Goal: Task Accomplishment & Management: Manage account settings

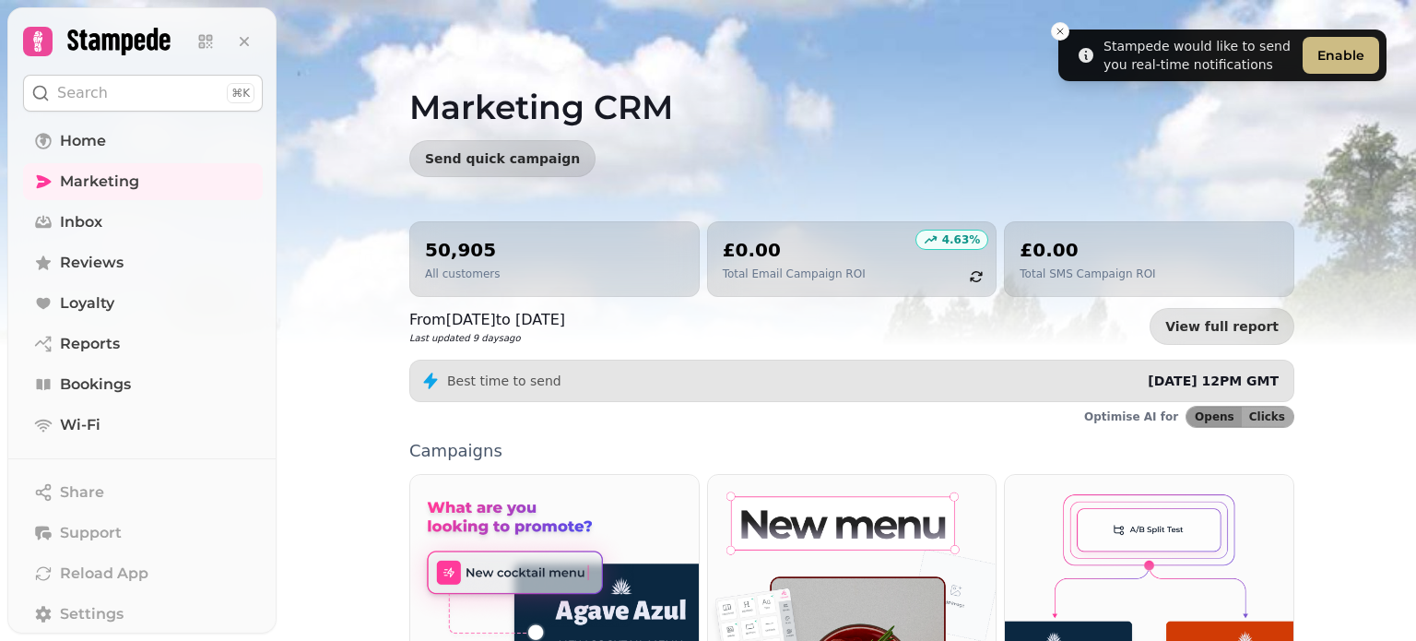
click at [345, 389] on img at bounding box center [708, 230] width 1416 height 461
click at [89, 221] on span "Inbox" at bounding box center [81, 222] width 42 height 22
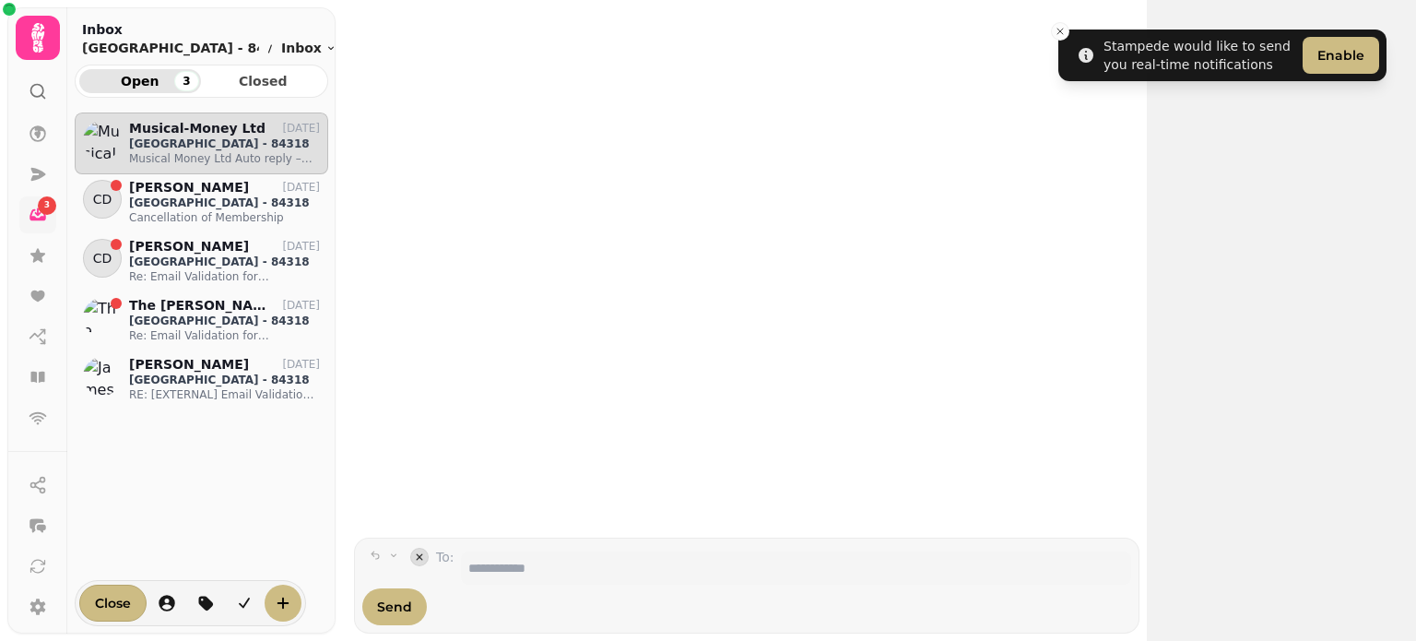
scroll to position [485, 240]
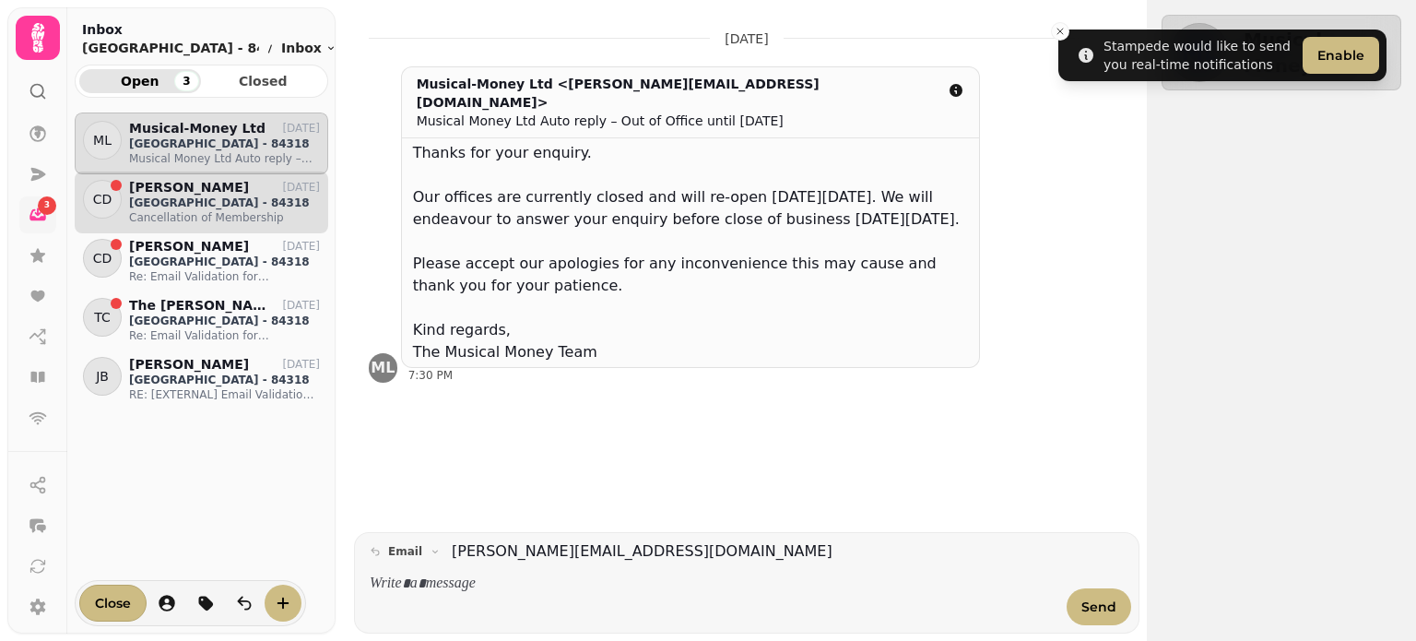
click at [181, 195] on p "Welcombe Hotel - 84318" at bounding box center [224, 202] width 191 height 15
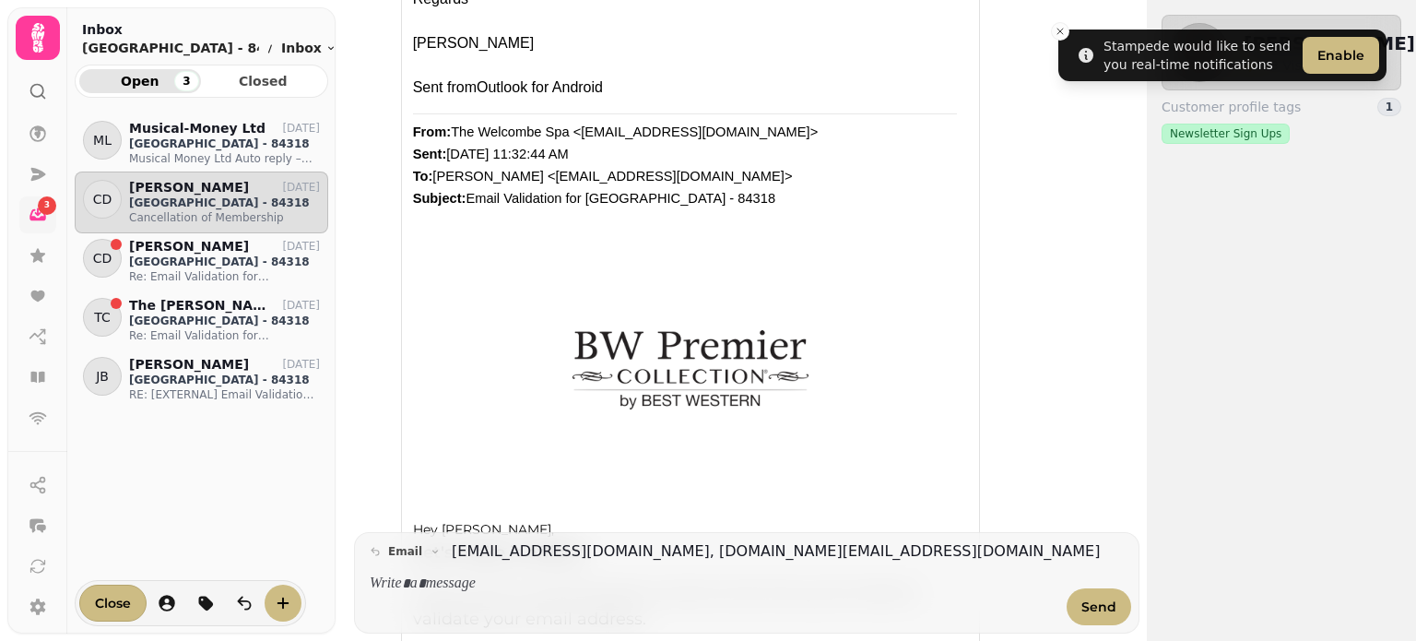
scroll to position [738, 0]
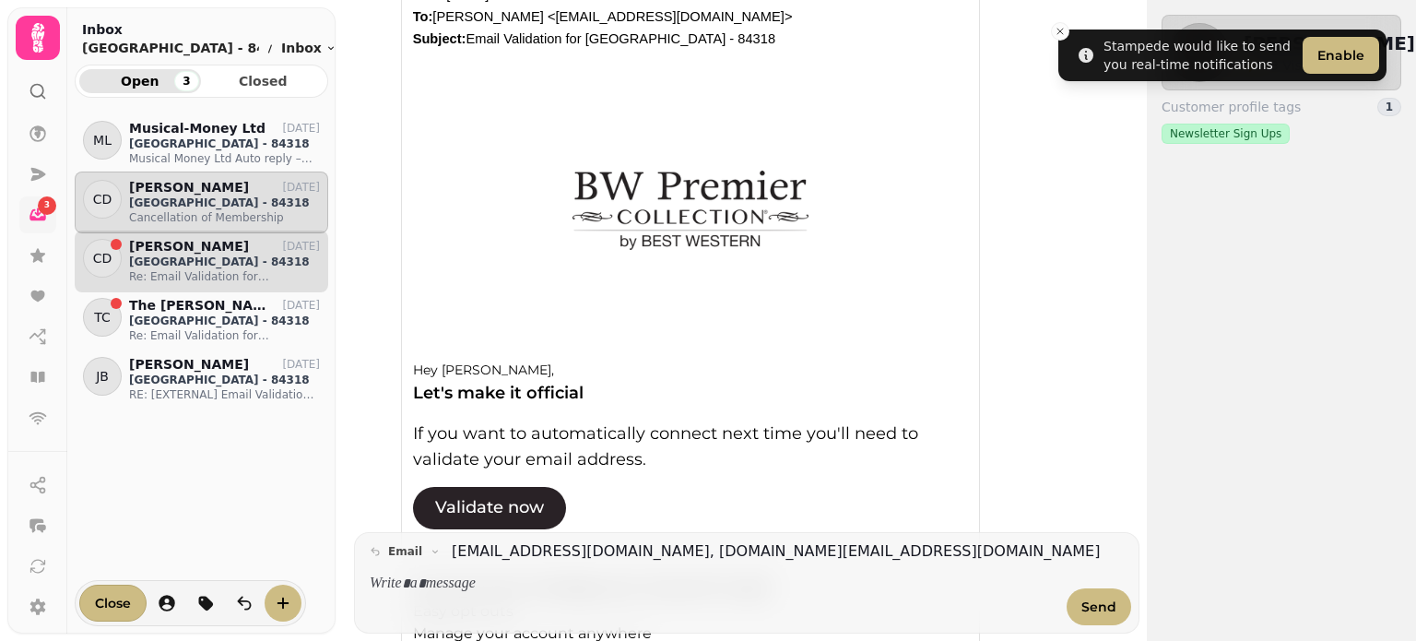
click at [147, 266] on p "Welcombe Hotel - 84318" at bounding box center [224, 261] width 191 height 15
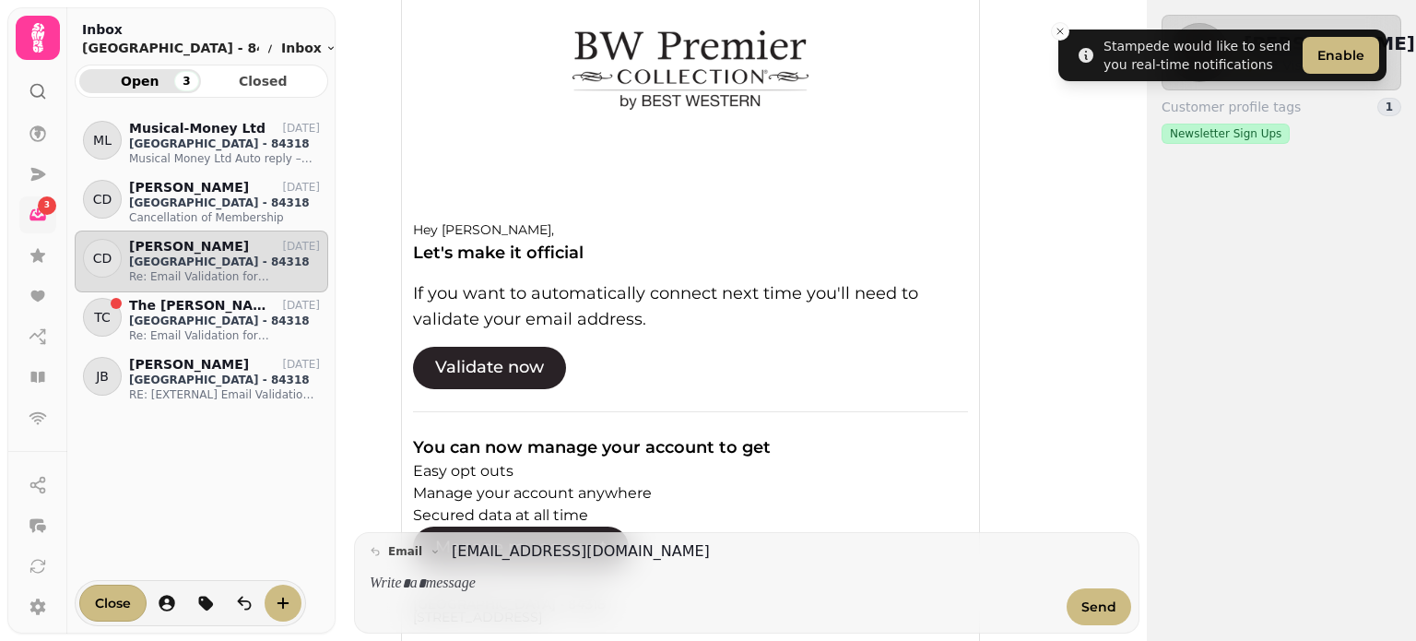
scroll to position [814, 0]
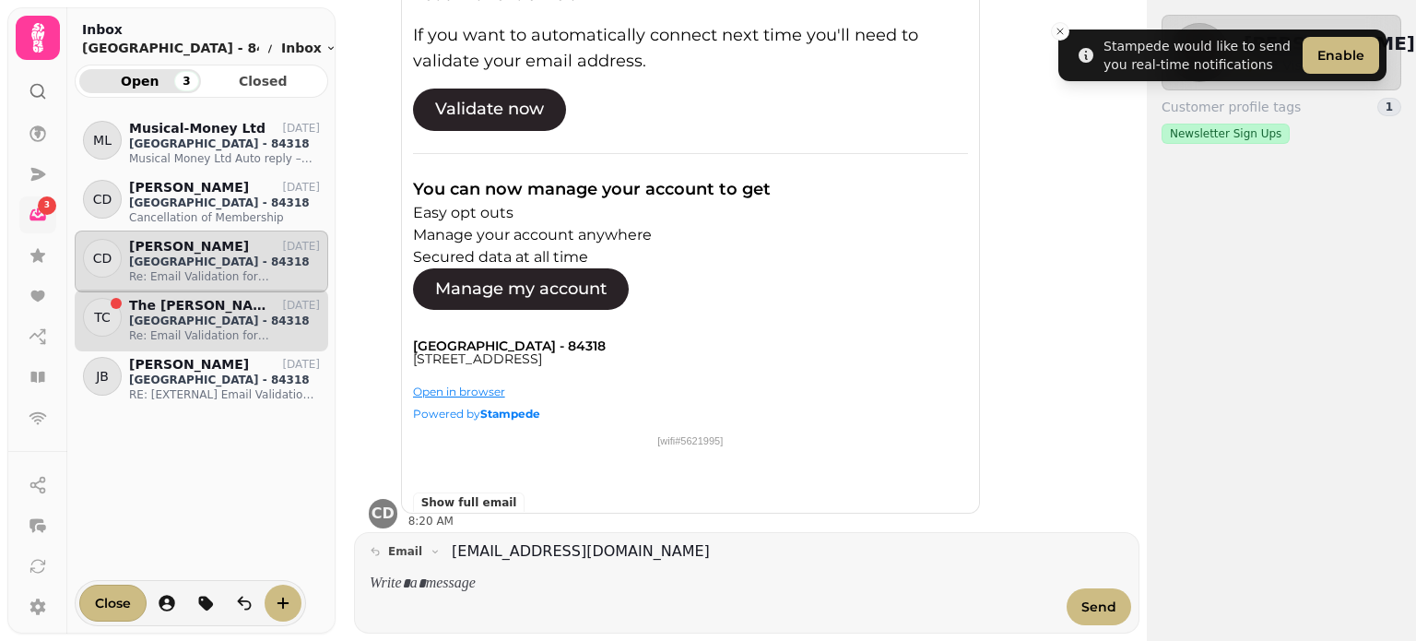
click at [181, 298] on p "The collins family" at bounding box center [200, 306] width 143 height 16
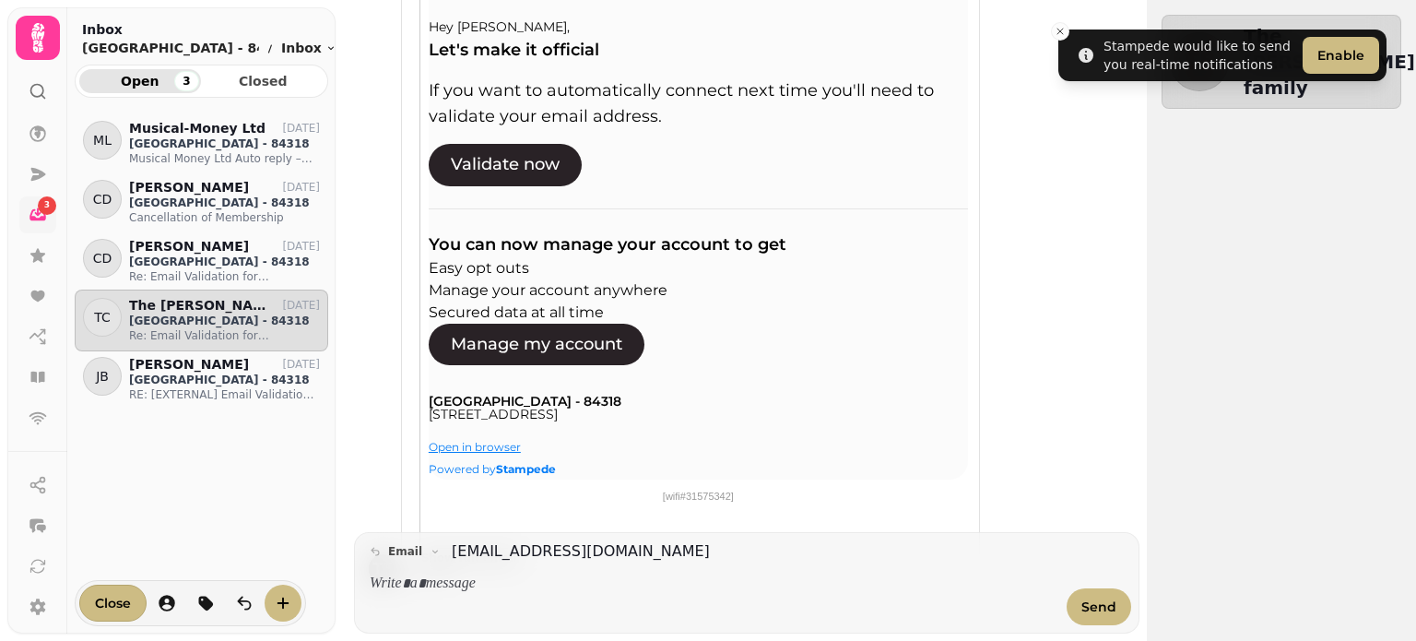
scroll to position [699, 0]
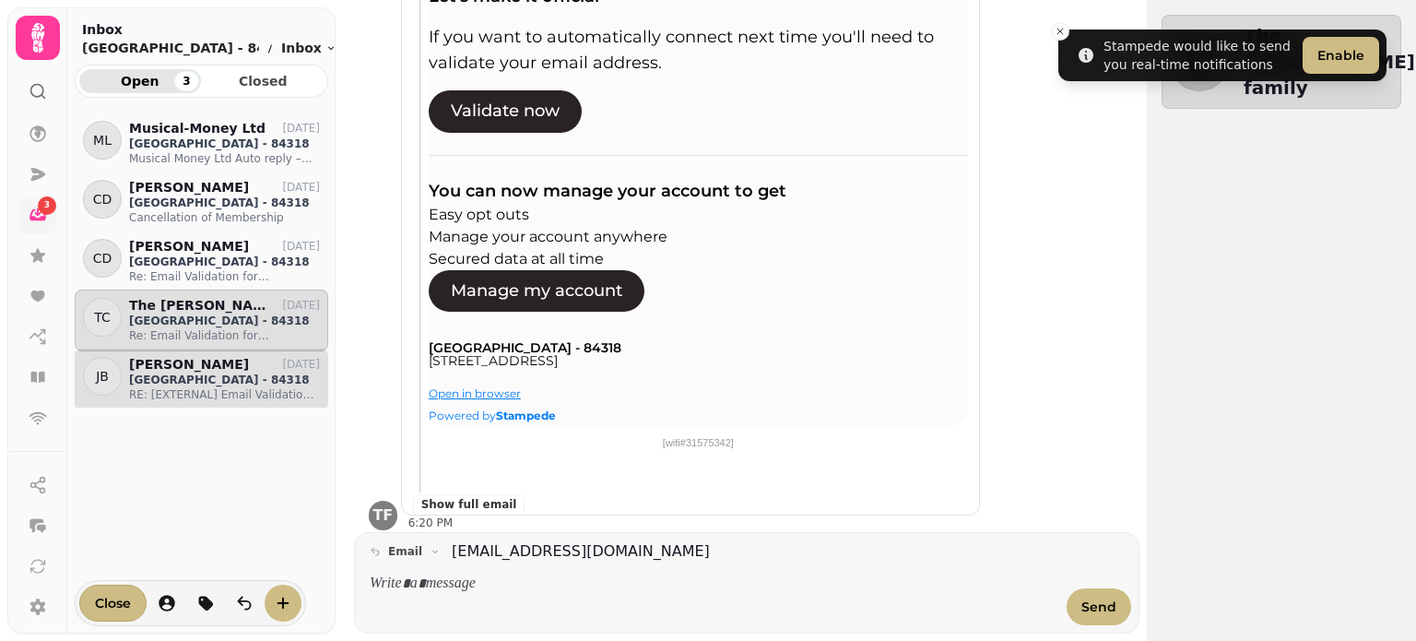
click at [167, 364] on p "James Brennan" at bounding box center [189, 365] width 120 height 16
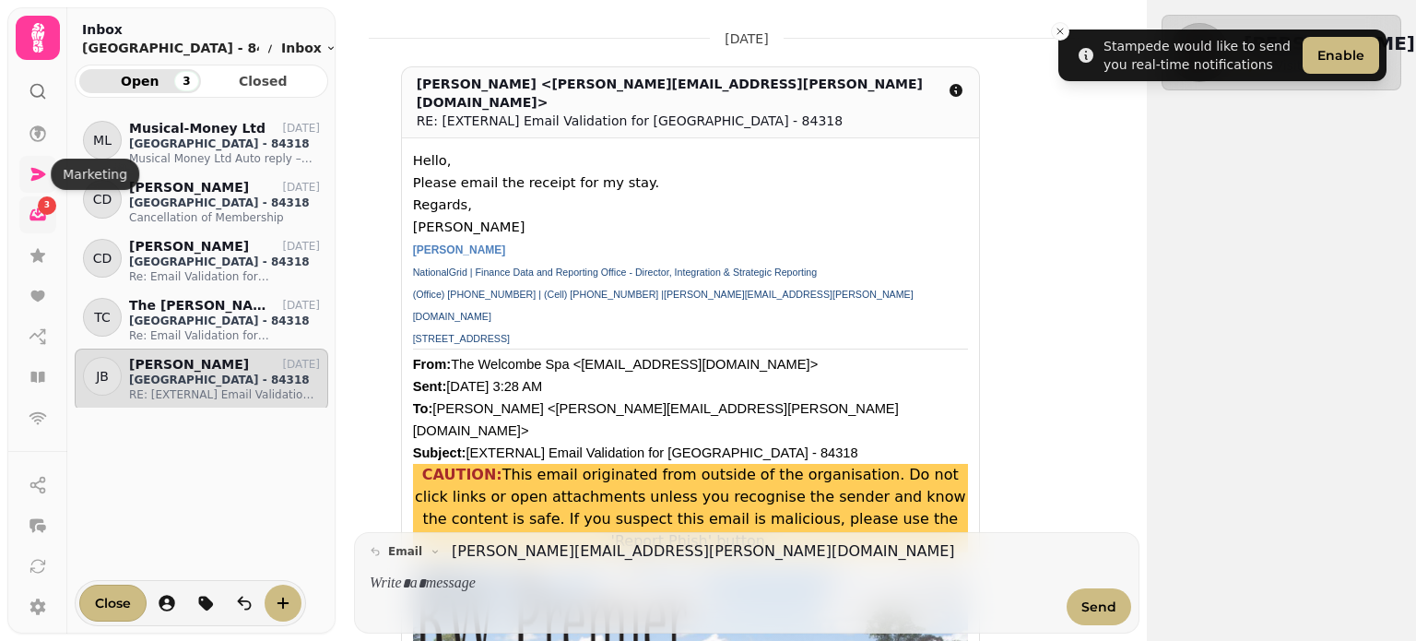
click at [30, 160] on link at bounding box center [37, 174] width 37 height 37
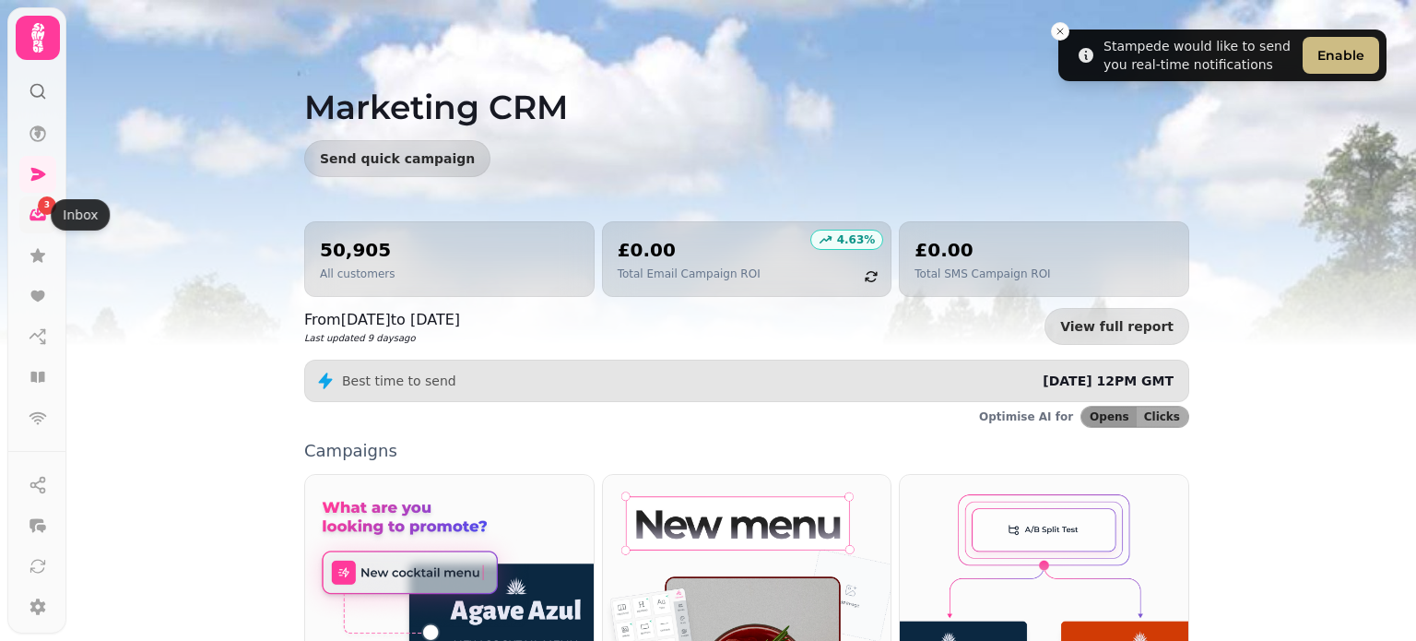
click at [32, 219] on icon at bounding box center [38, 215] width 17 height 12
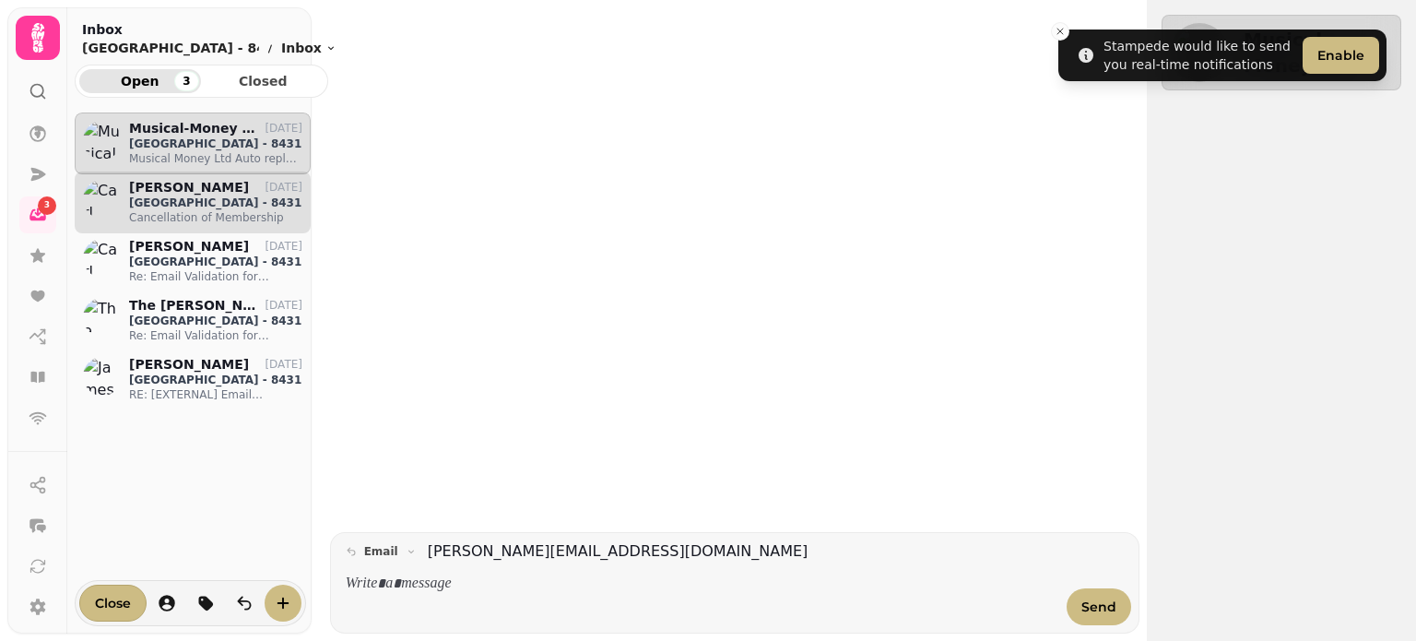
scroll to position [485, 240]
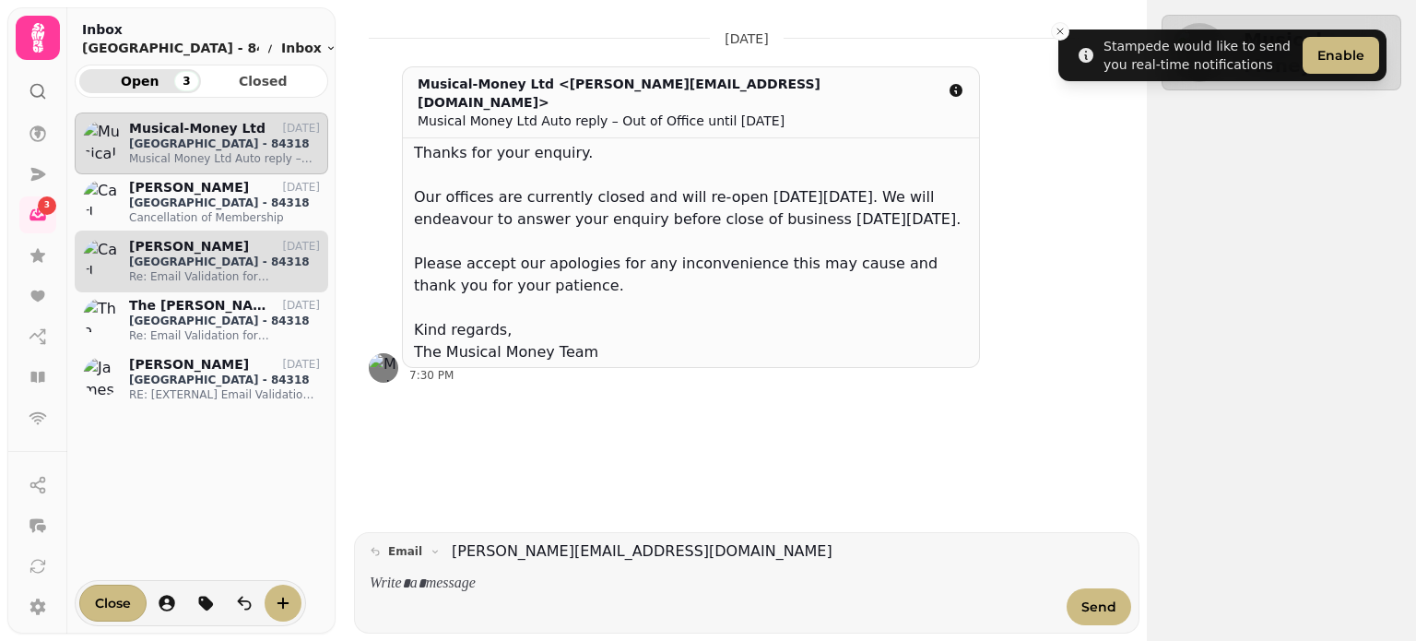
click at [183, 267] on p "Welcombe Hotel - 84318" at bounding box center [224, 261] width 191 height 15
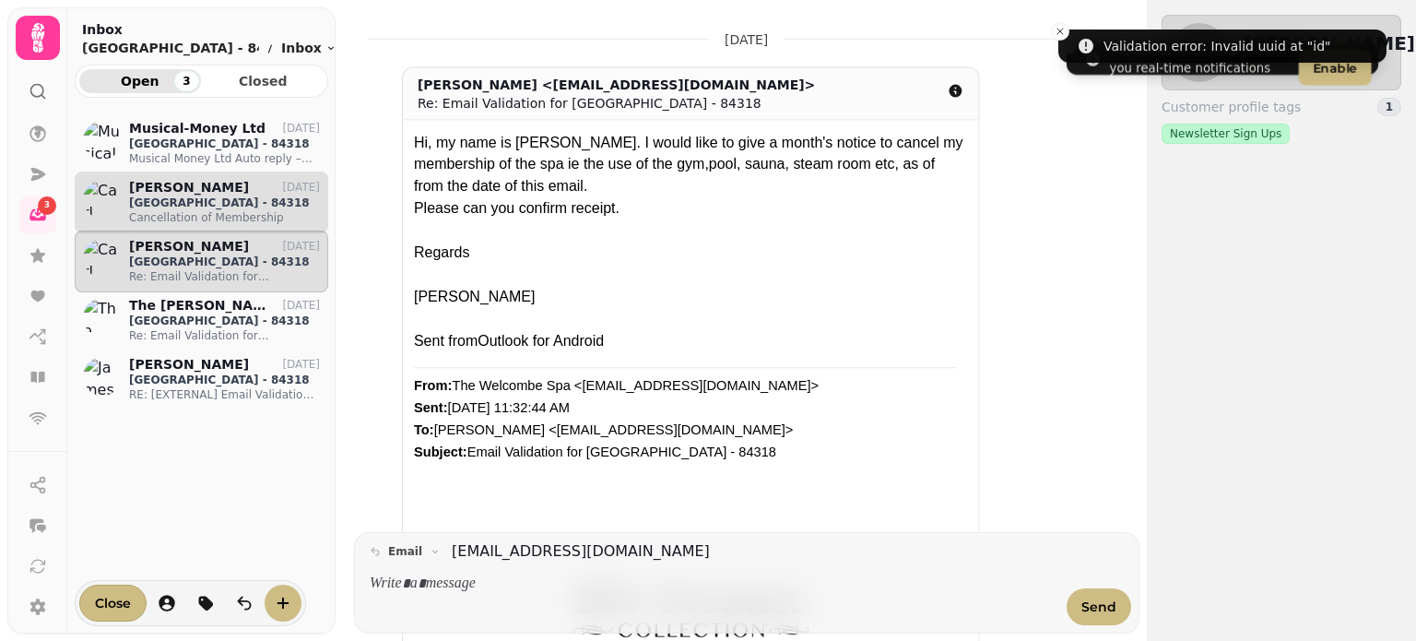
click at [181, 195] on p "Welcombe Hotel - 84318" at bounding box center [224, 202] width 191 height 15
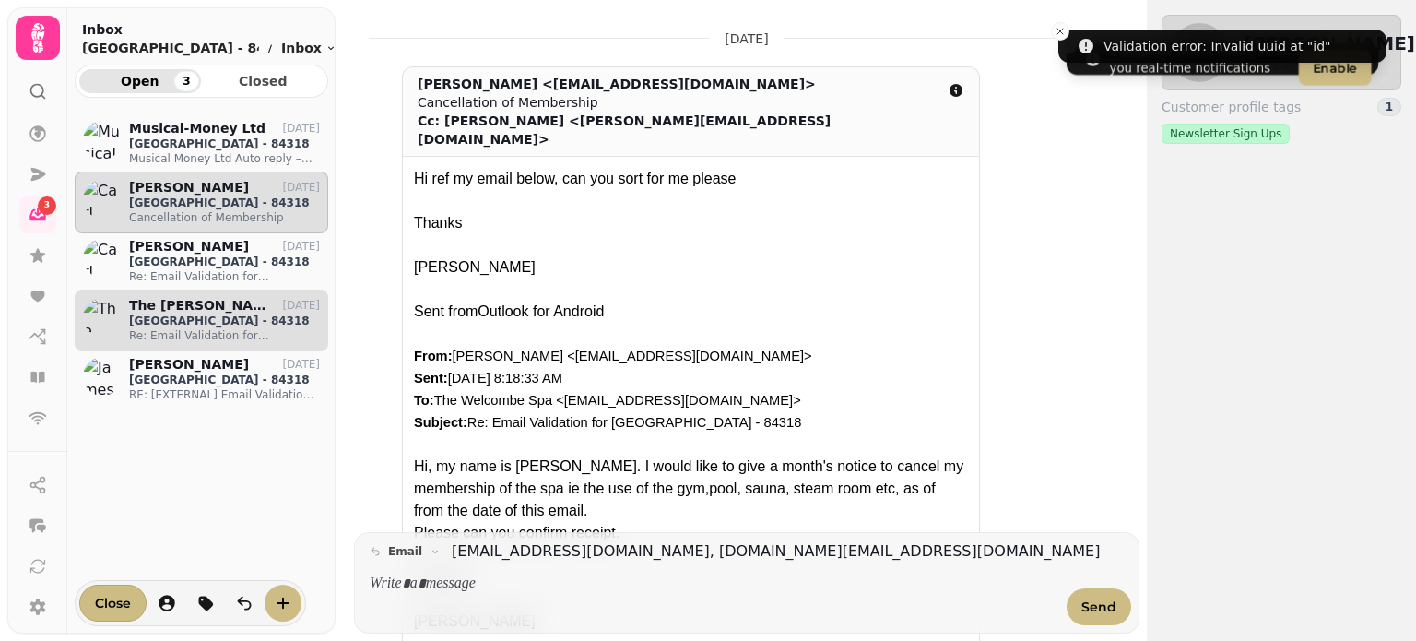
click at [183, 323] on p "Welcombe Hotel - 84318" at bounding box center [224, 320] width 191 height 15
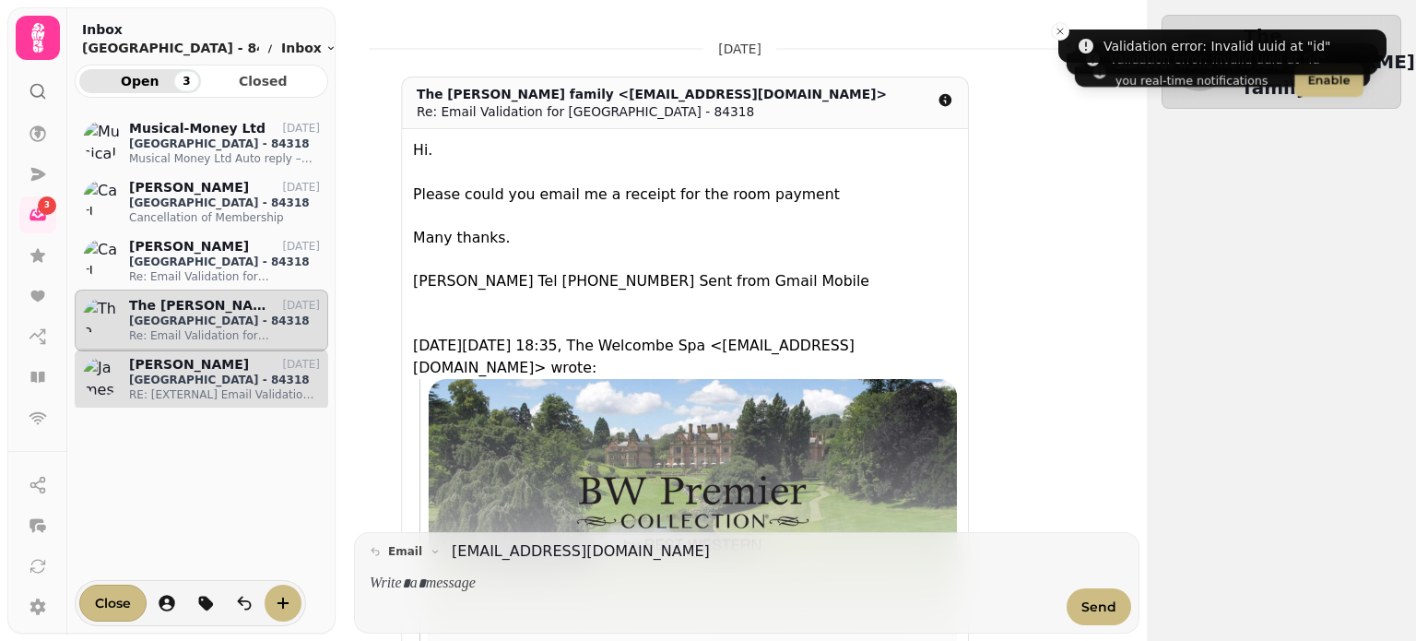
click at [188, 368] on p "James Brennan" at bounding box center [189, 365] width 120 height 16
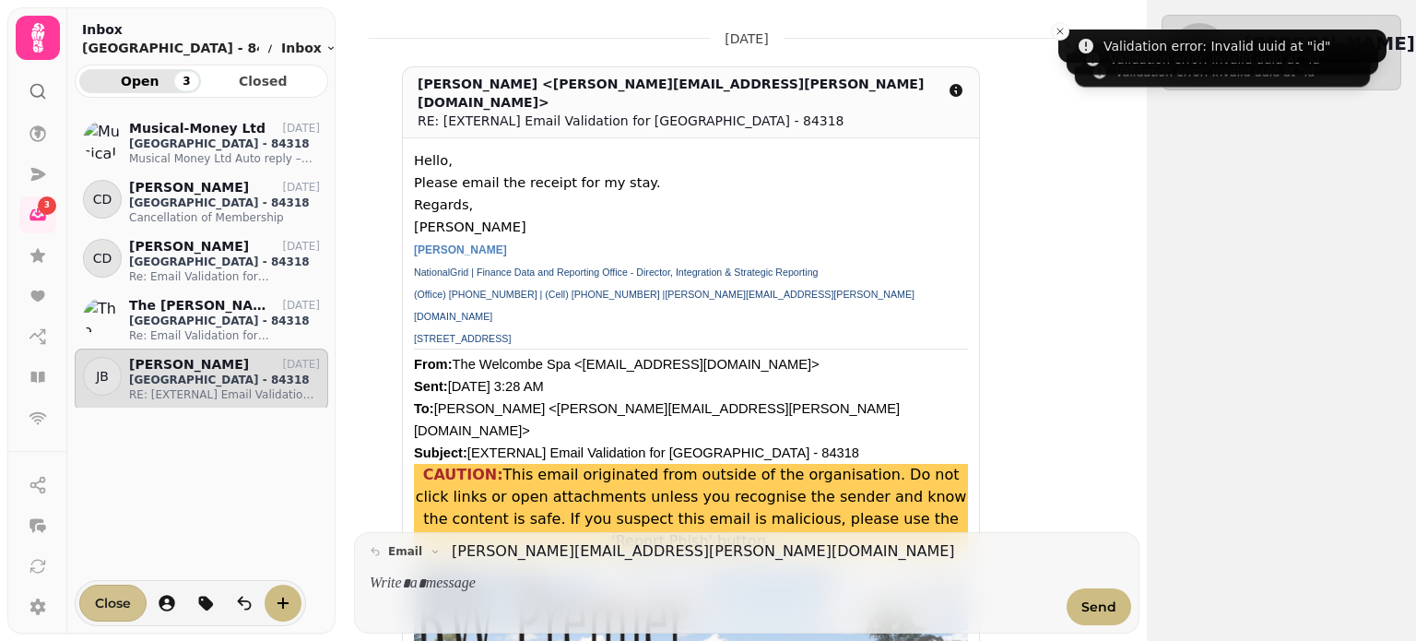
click at [101, 600] on span "Close" at bounding box center [113, 603] width 36 height 13
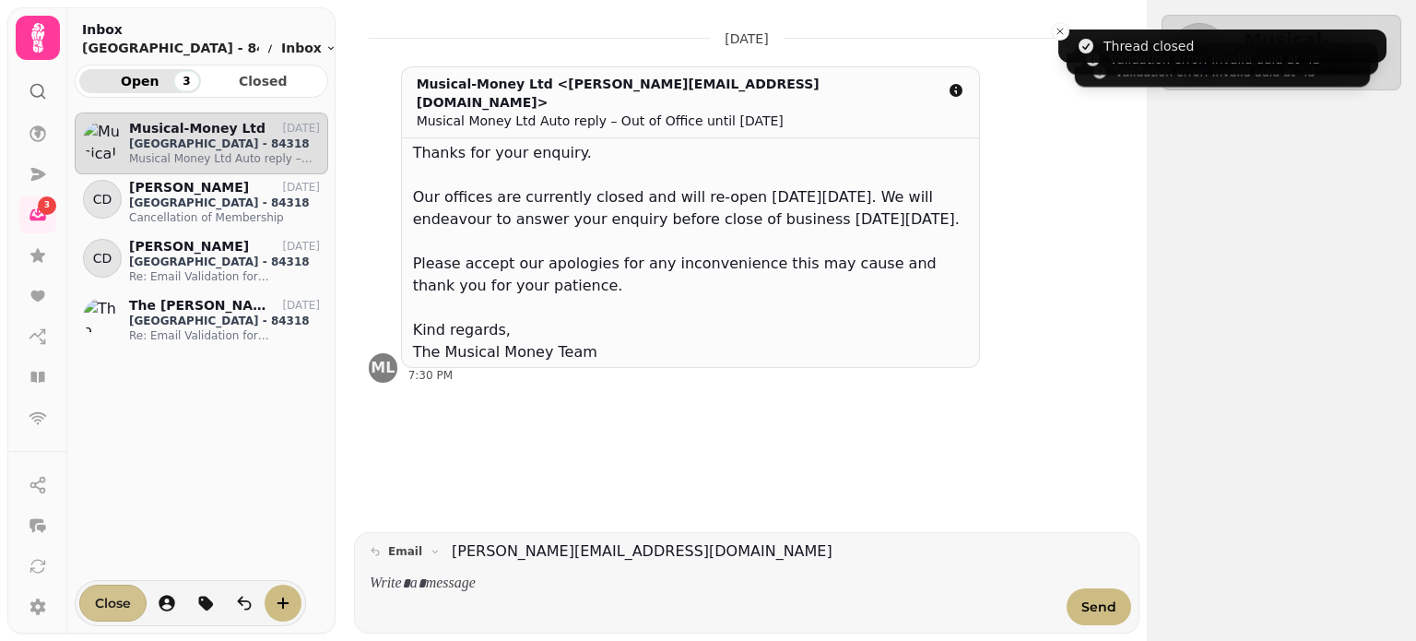
click at [127, 600] on span "Close" at bounding box center [113, 603] width 36 height 13
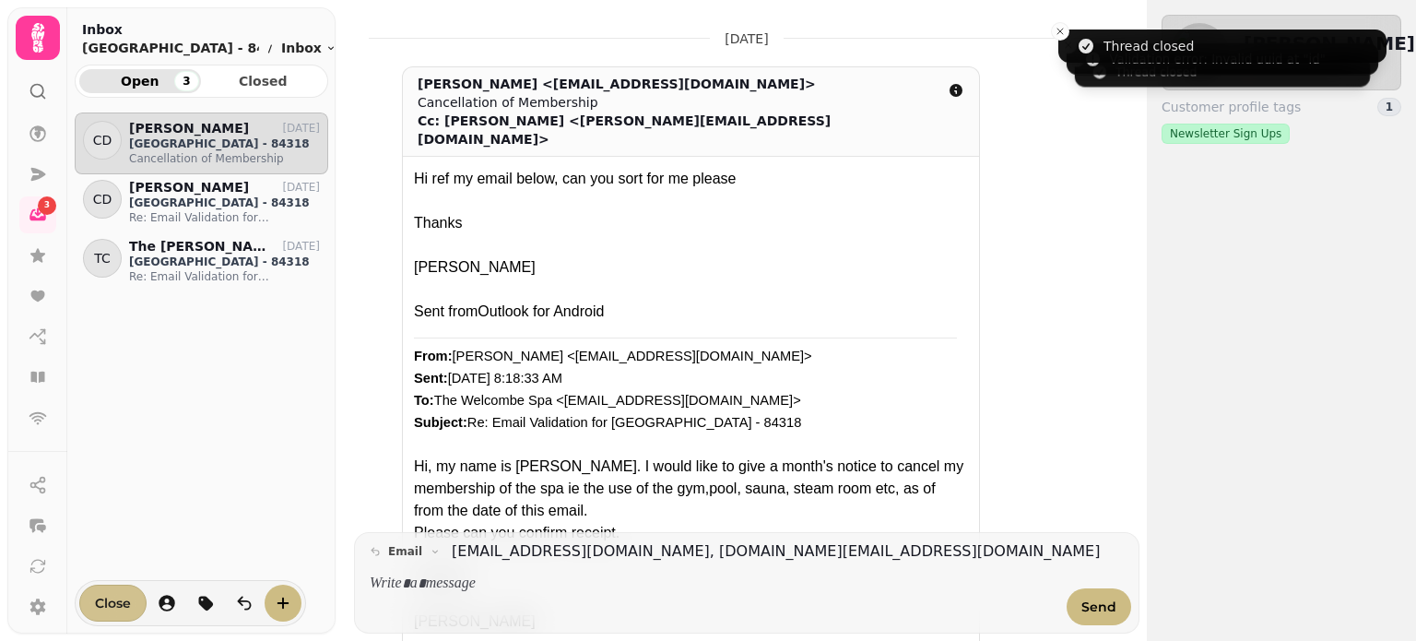
click at [125, 600] on span "Close" at bounding box center [113, 603] width 36 height 13
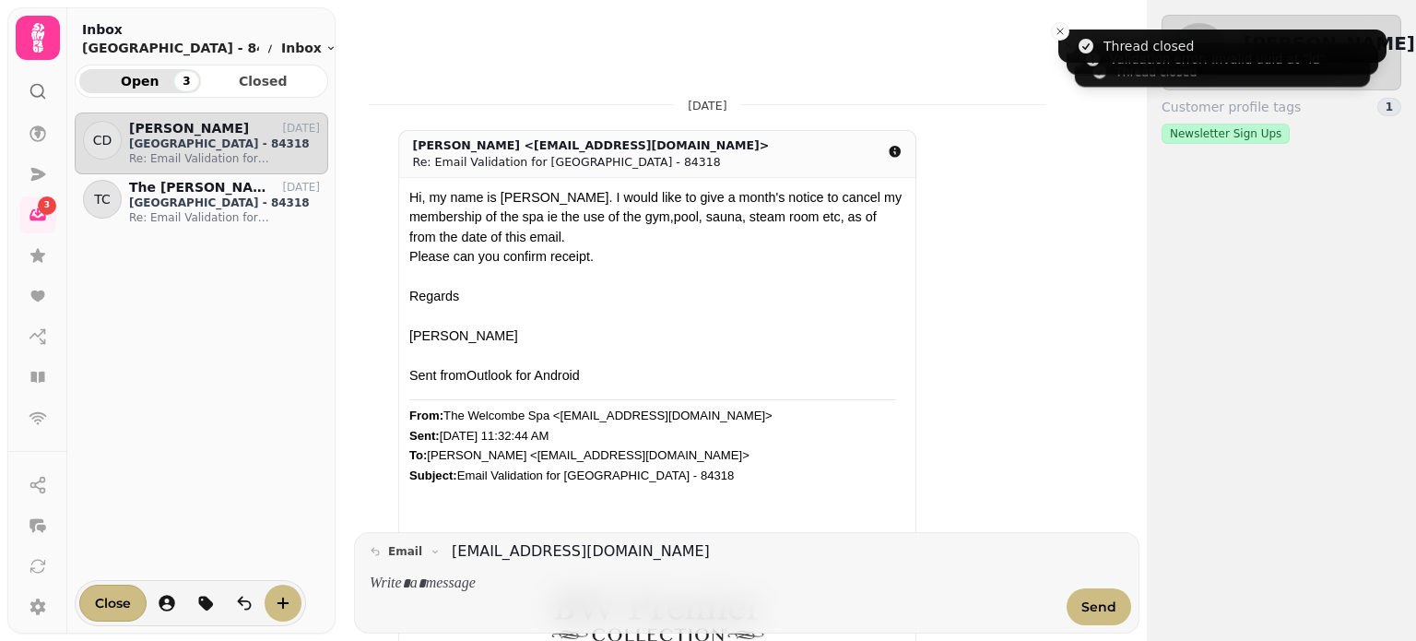
click at [125, 600] on span "Close" at bounding box center [113, 603] width 36 height 13
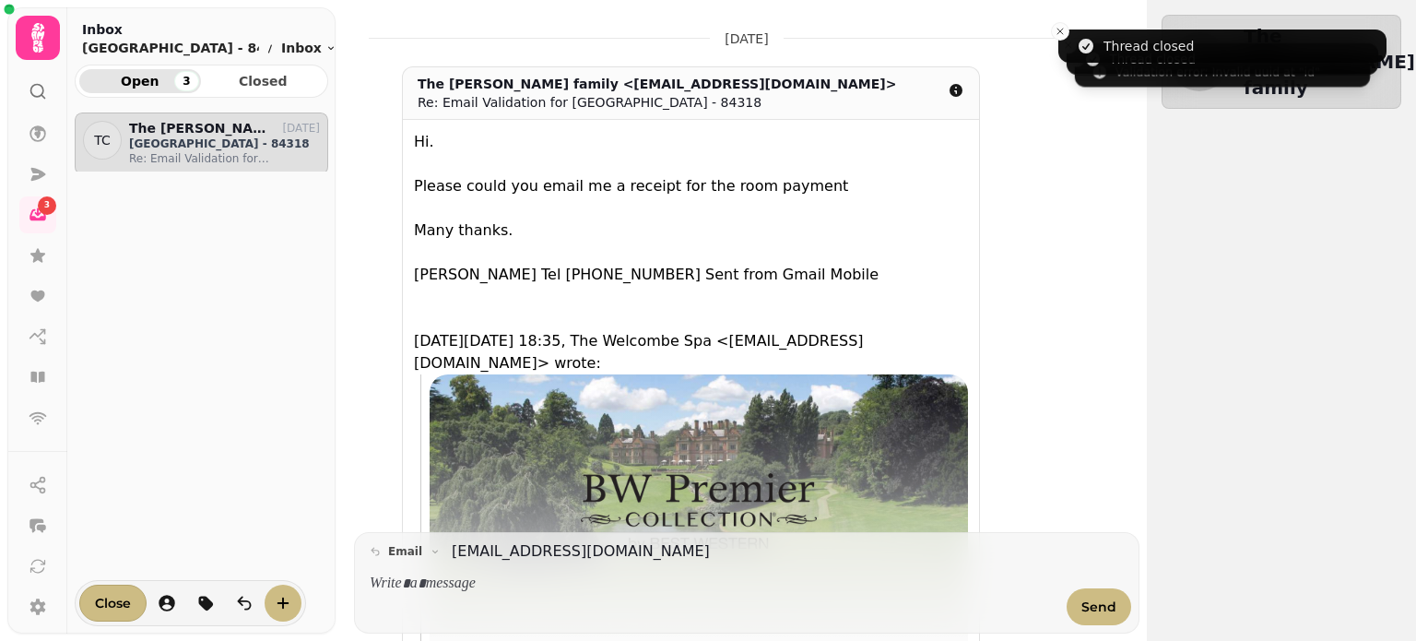
click at [125, 600] on span "Close" at bounding box center [113, 603] width 36 height 13
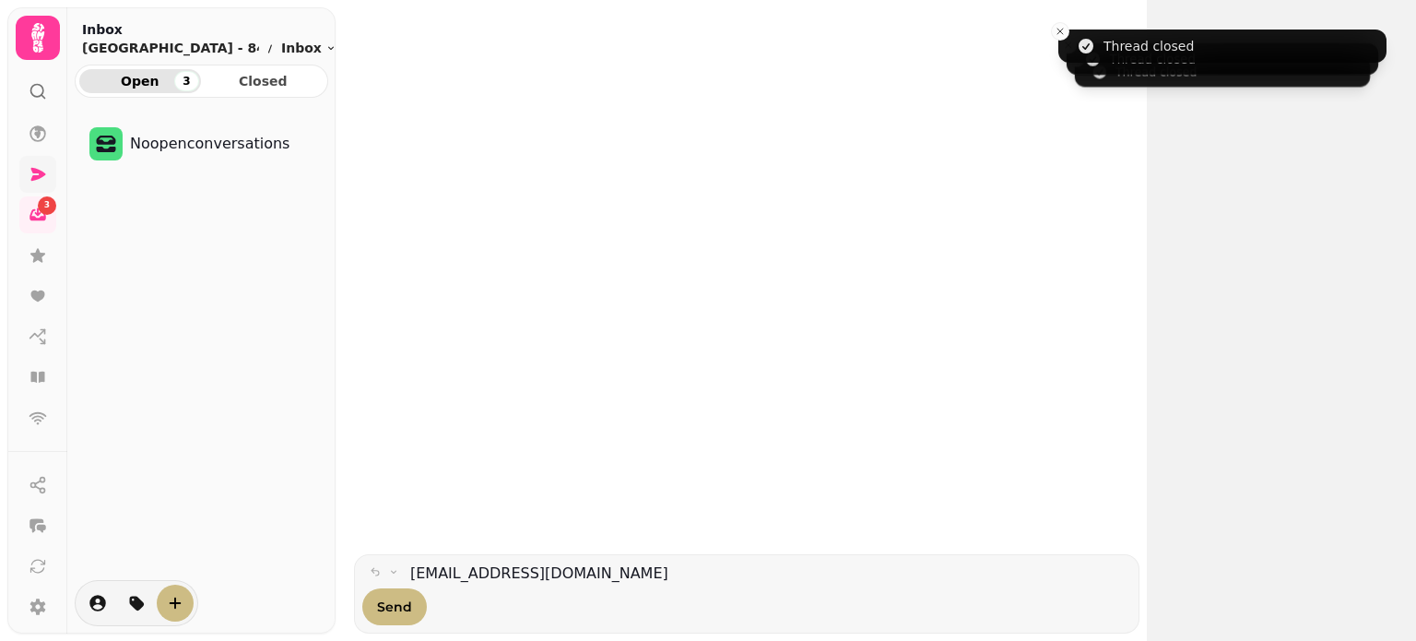
click at [47, 191] on link at bounding box center [37, 174] width 37 height 37
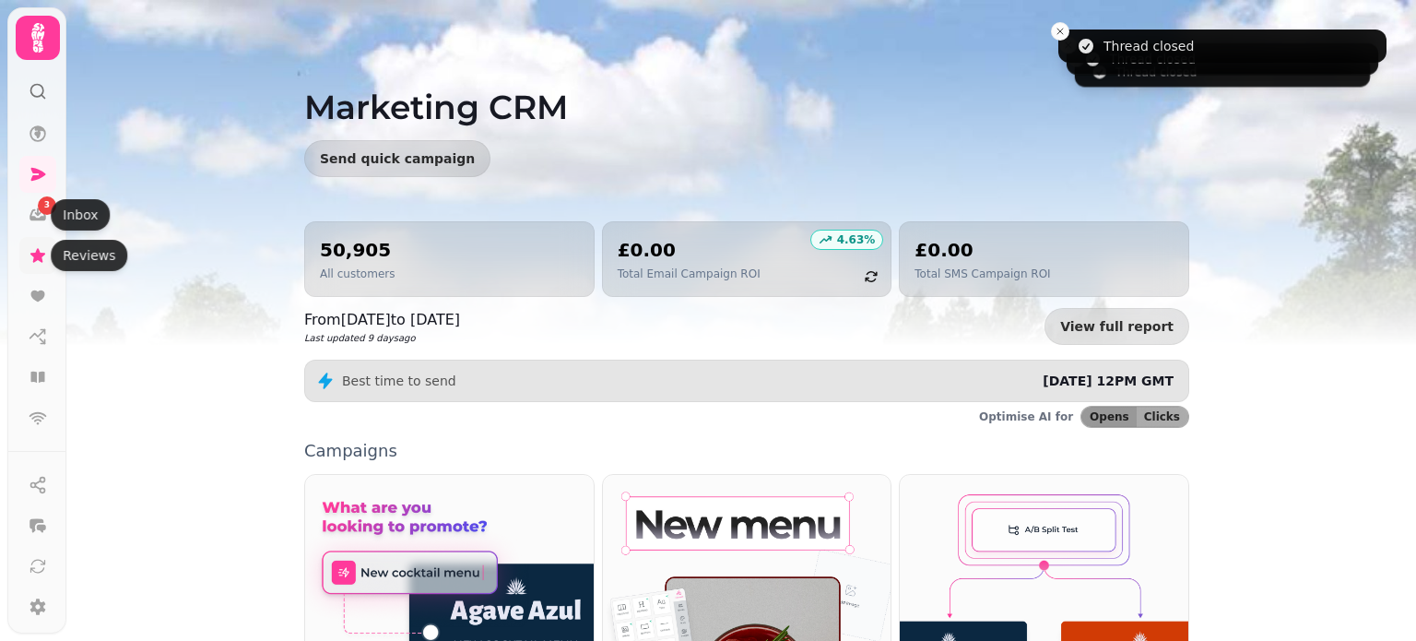
click at [33, 266] on link at bounding box center [37, 255] width 37 height 37
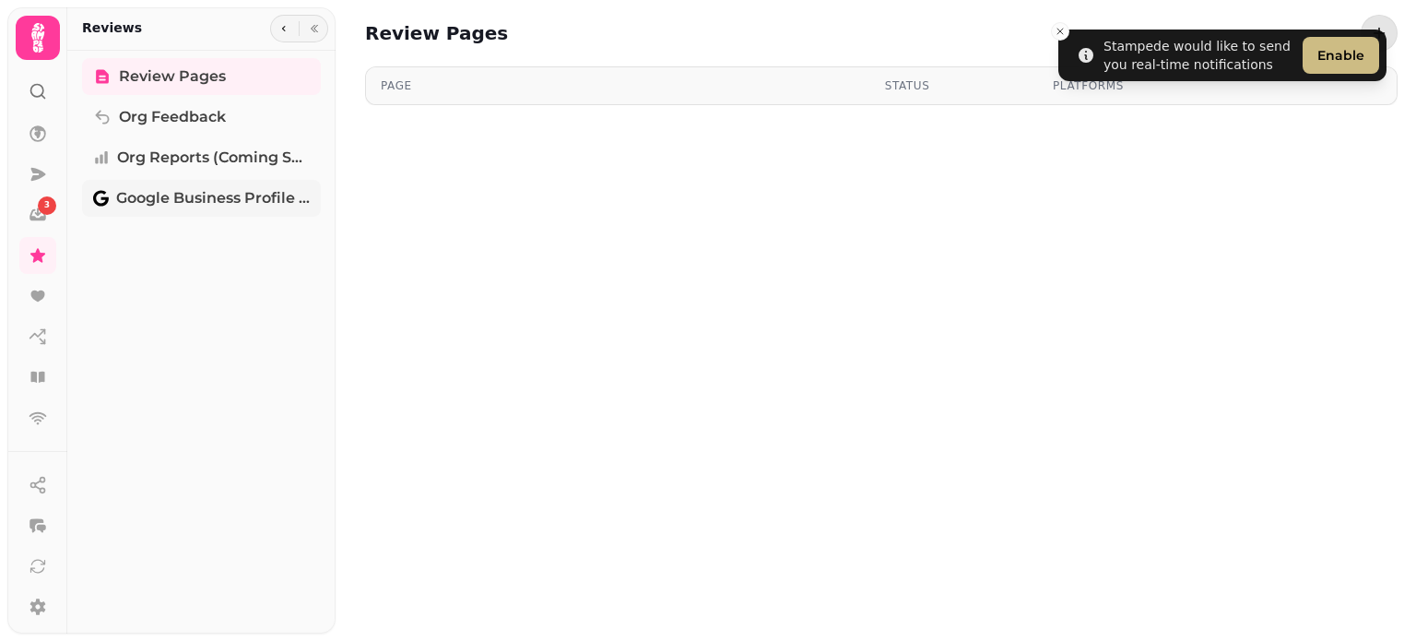
click at [191, 182] on link "Google Business Profile (Beta)" at bounding box center [201, 198] width 239 height 37
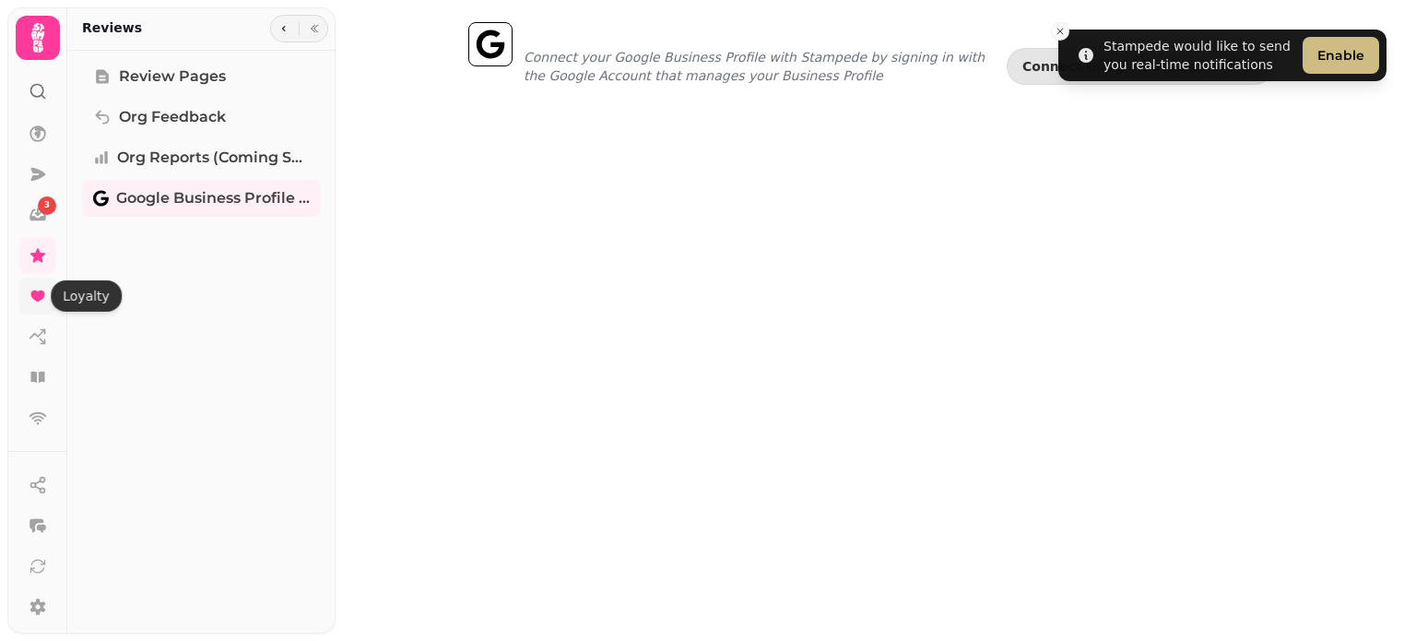
click at [41, 300] on icon at bounding box center [38, 296] width 18 height 18
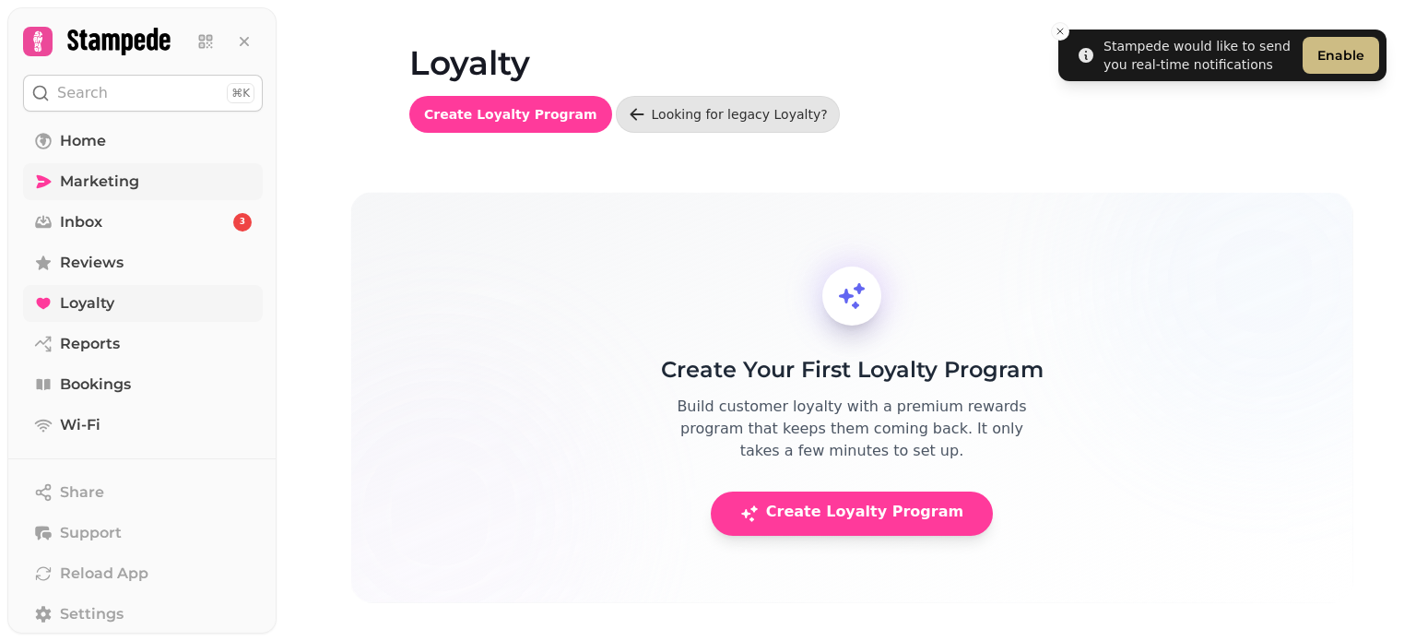
click at [116, 180] on span "Marketing" at bounding box center [99, 182] width 79 height 22
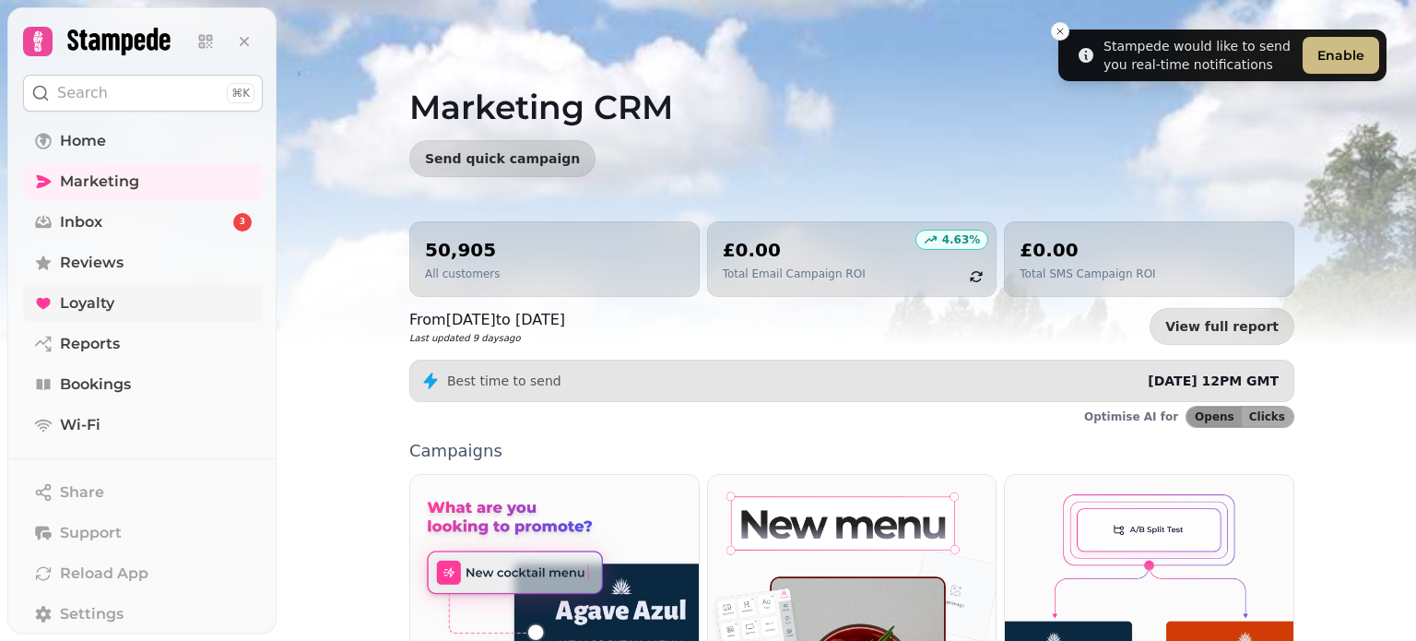
click at [552, 274] on div "50,905 All customers" at bounding box center [554, 259] width 259 height 44
click at [426, 238] on h2 "50,905" at bounding box center [462, 250] width 75 height 26
drag, startPoint x: 434, startPoint y: 275, endPoint x: 564, endPoint y: 275, distance: 130.0
click at [439, 275] on p "All customers" at bounding box center [462, 273] width 75 height 15
click at [575, 275] on div "50,905 All customers" at bounding box center [554, 259] width 259 height 44
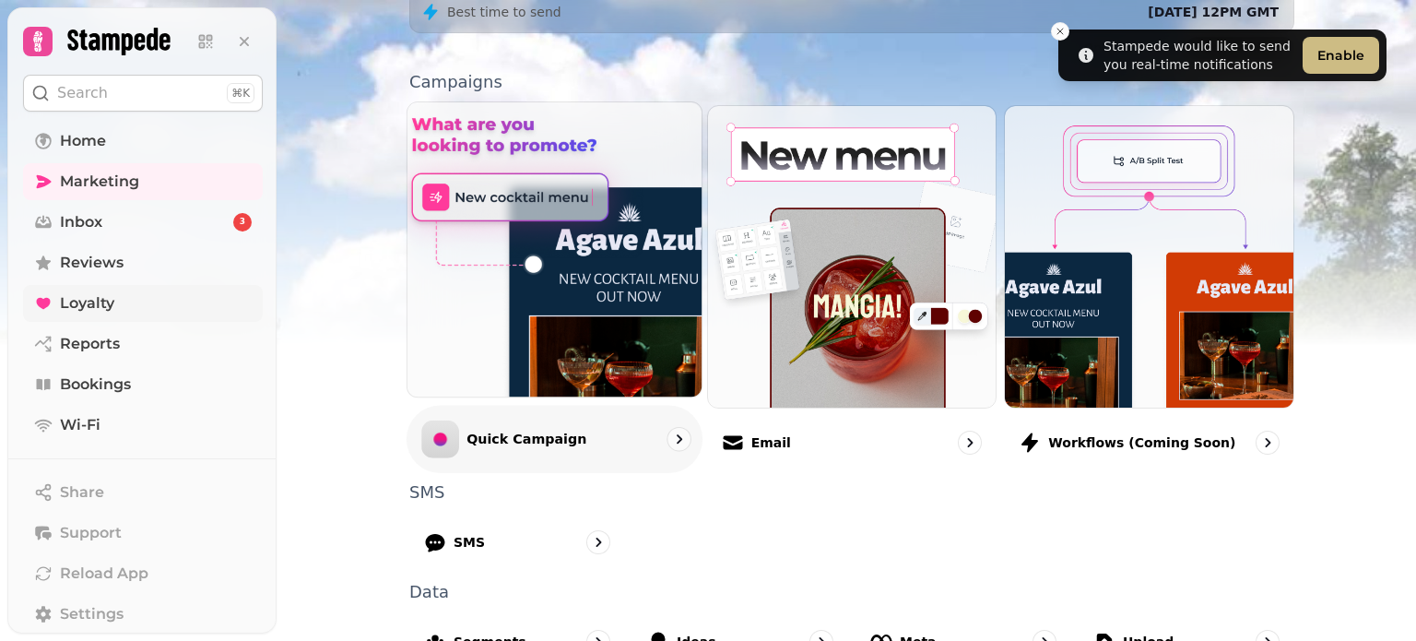
scroll to position [507, 0]
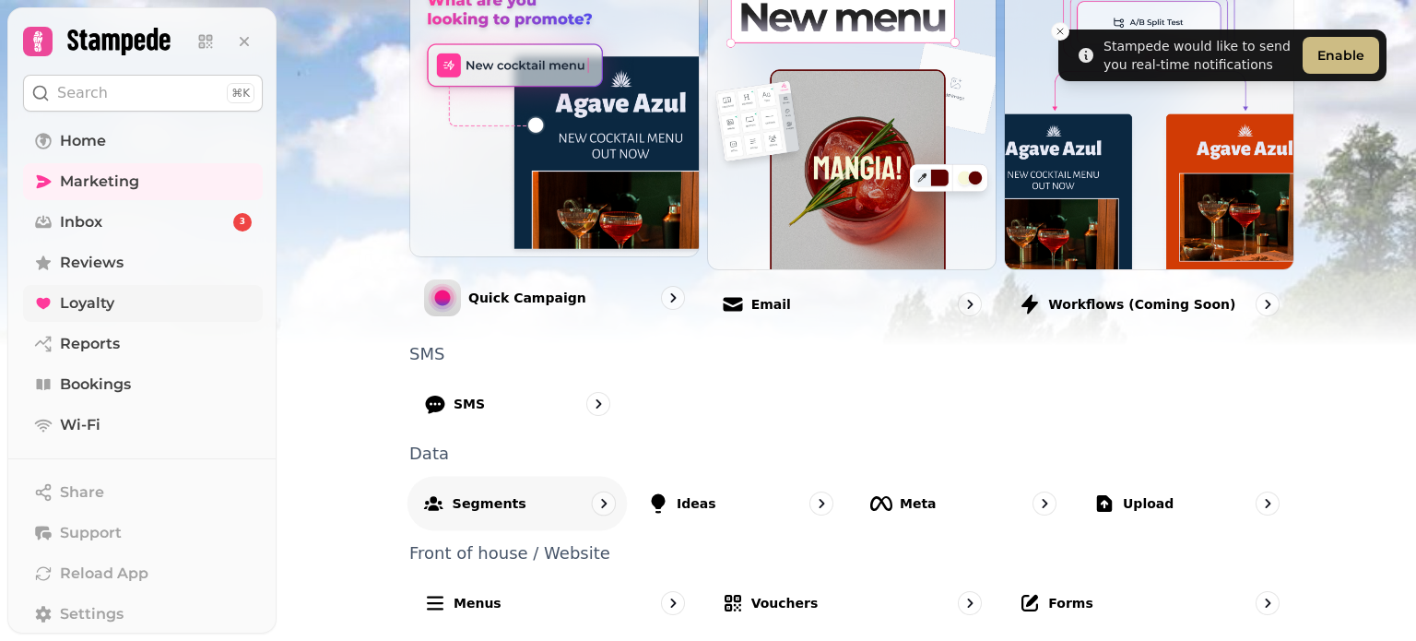
click at [511, 492] on div "Segments" at bounding box center [518, 503] width 220 height 54
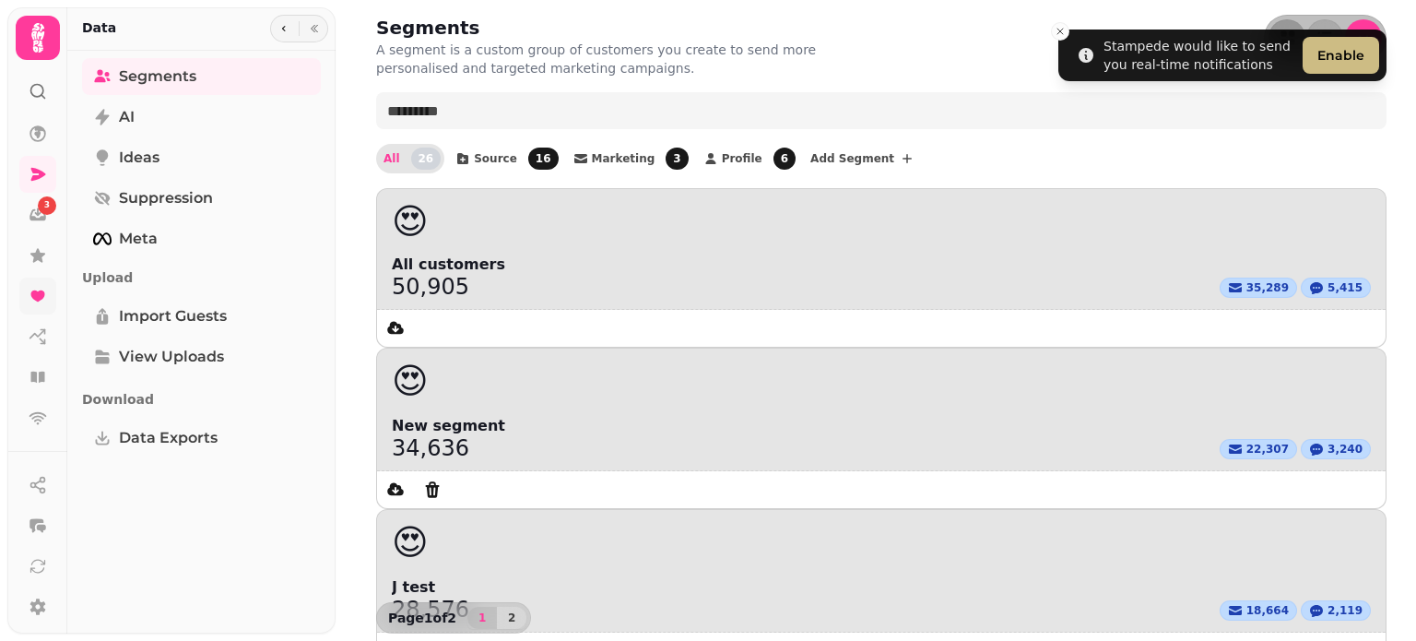
scroll to position [273, 0]
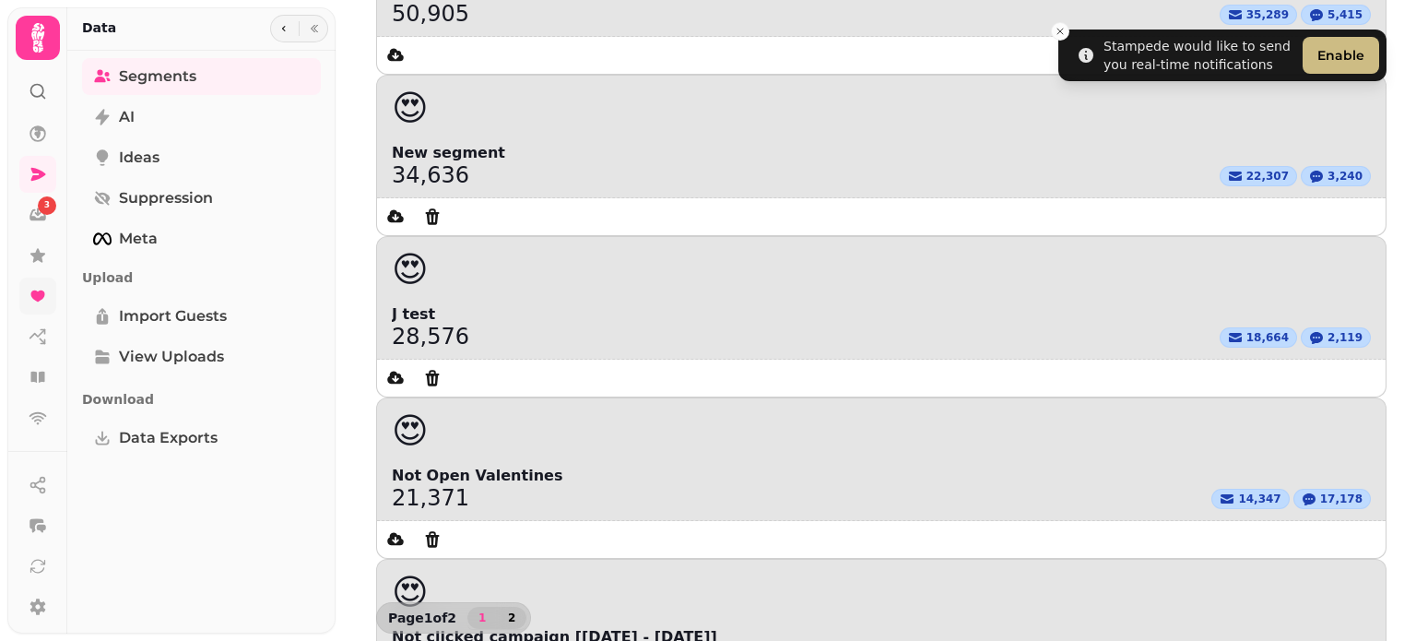
click at [505, 612] on span "2" at bounding box center [511, 617] width 15 height 11
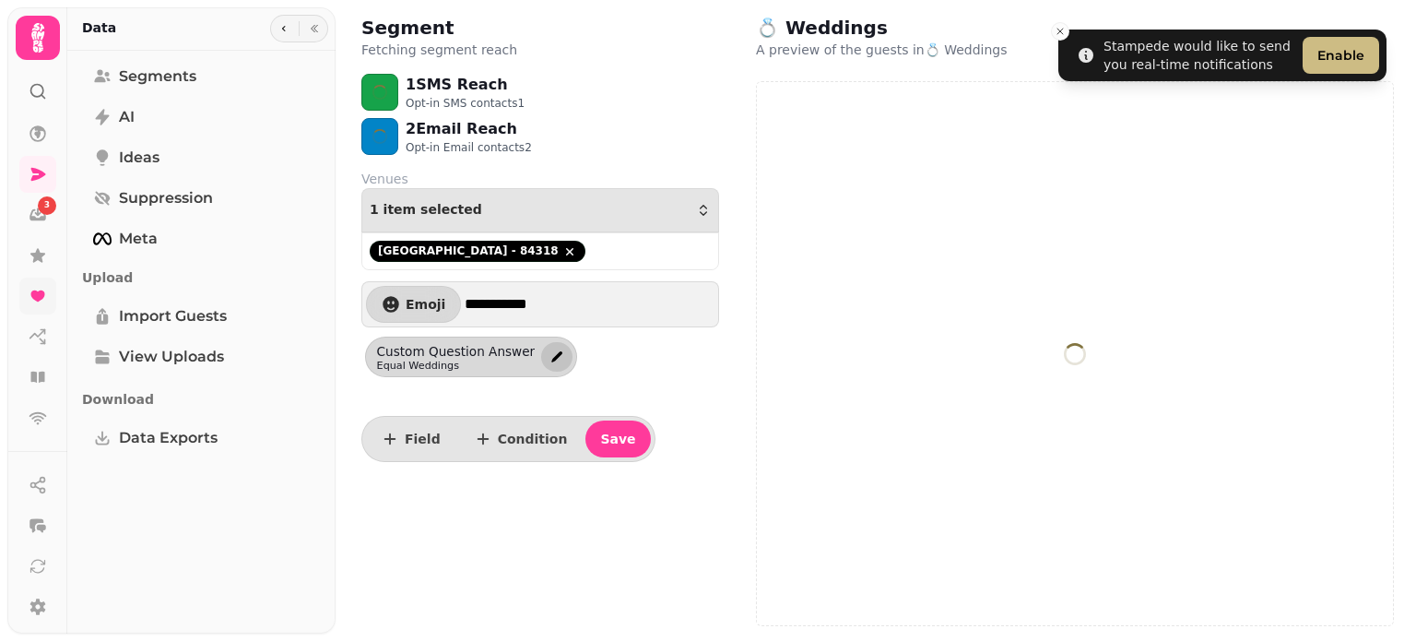
click at [550, 354] on icon "edit" at bounding box center [557, 356] width 15 height 15
select select "**********"
select select "**"
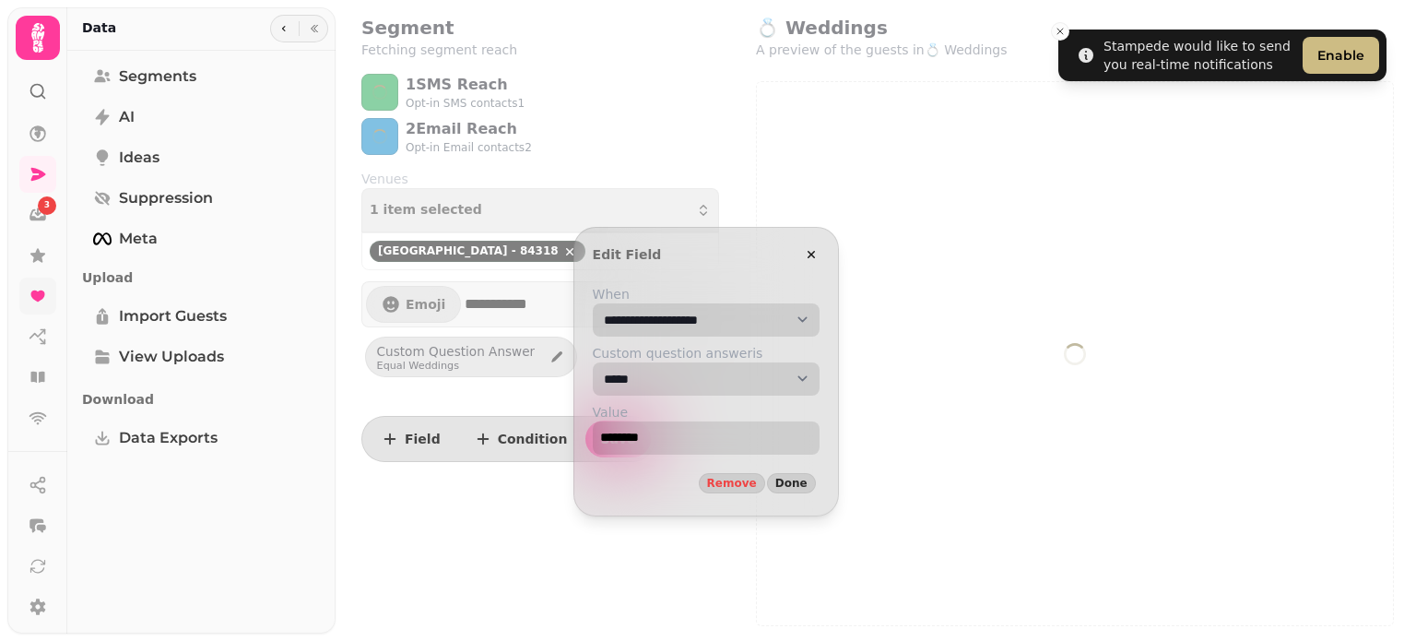
click at [716, 313] on select "**********" at bounding box center [706, 319] width 227 height 33
click at [593, 303] on select "**********" at bounding box center [706, 319] width 227 height 33
click at [704, 337] on select "**********" at bounding box center [706, 319] width 227 height 33
click at [663, 434] on input "********" at bounding box center [706, 437] width 227 height 33
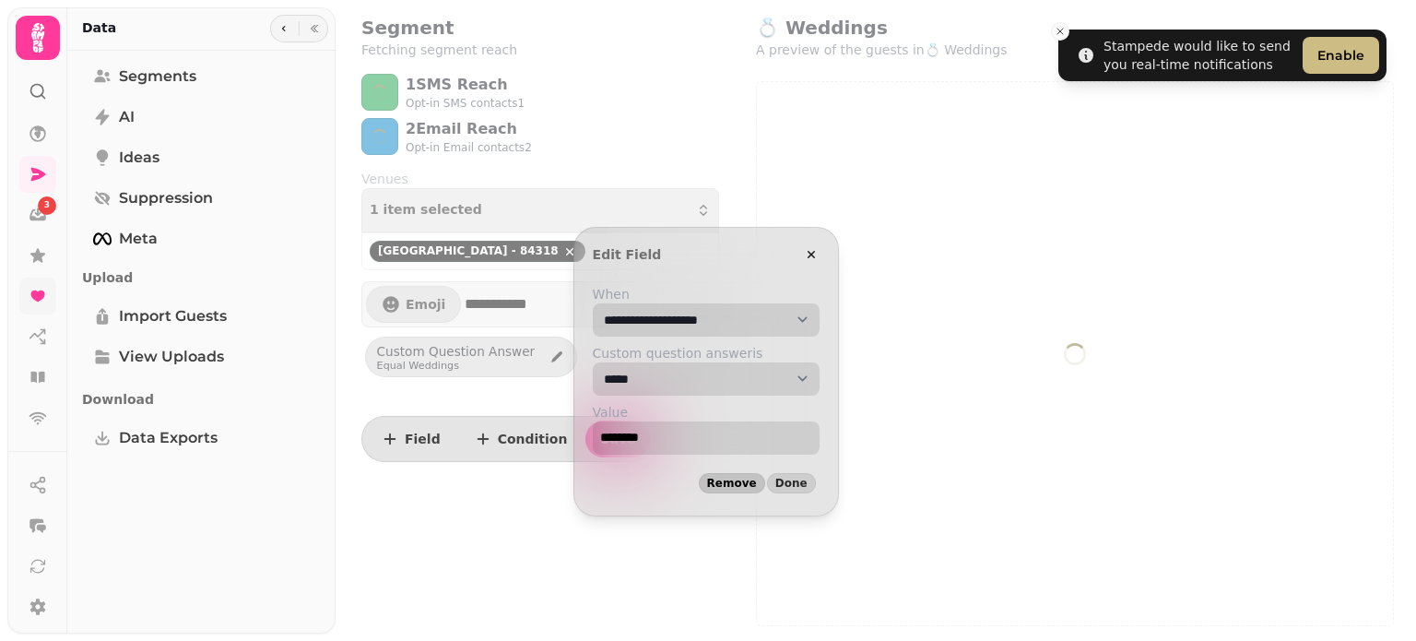
select select "**"
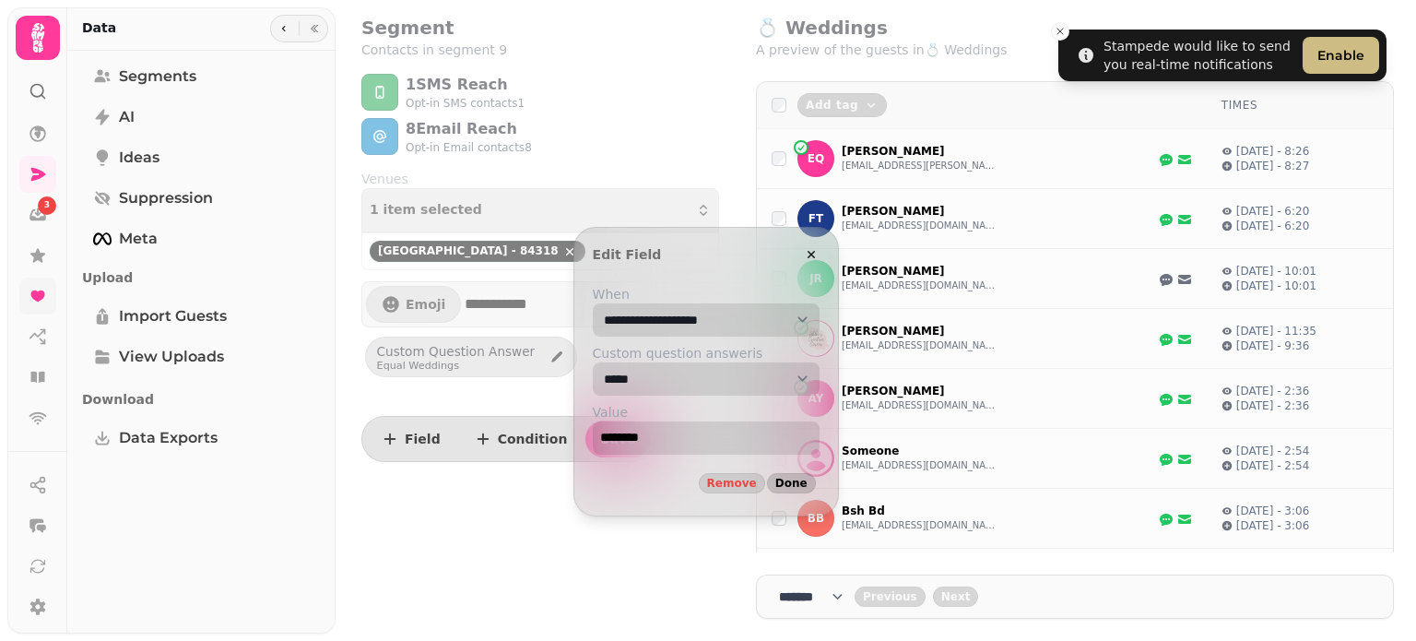
click at [808, 480] on span "Done" at bounding box center [791, 483] width 32 height 11
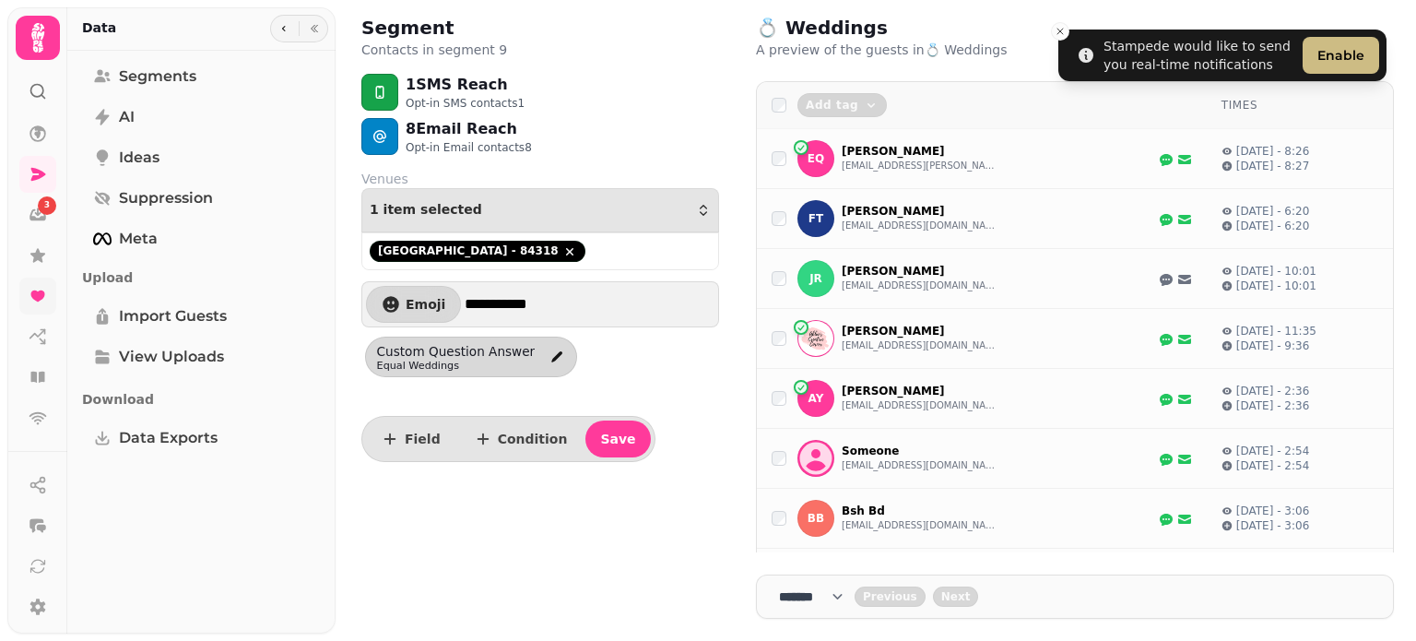
click at [654, 394] on div "**********" at bounding box center [540, 316] width 387 height 292
click at [583, 124] on div "8 Email Reach Opt-in Email contacts 8" at bounding box center [540, 136] width 387 height 37
click at [484, 87] on p "1 SMS Reach" at bounding box center [465, 85] width 119 height 22
click at [484, 88] on p "1 SMS Reach" at bounding box center [465, 85] width 119 height 22
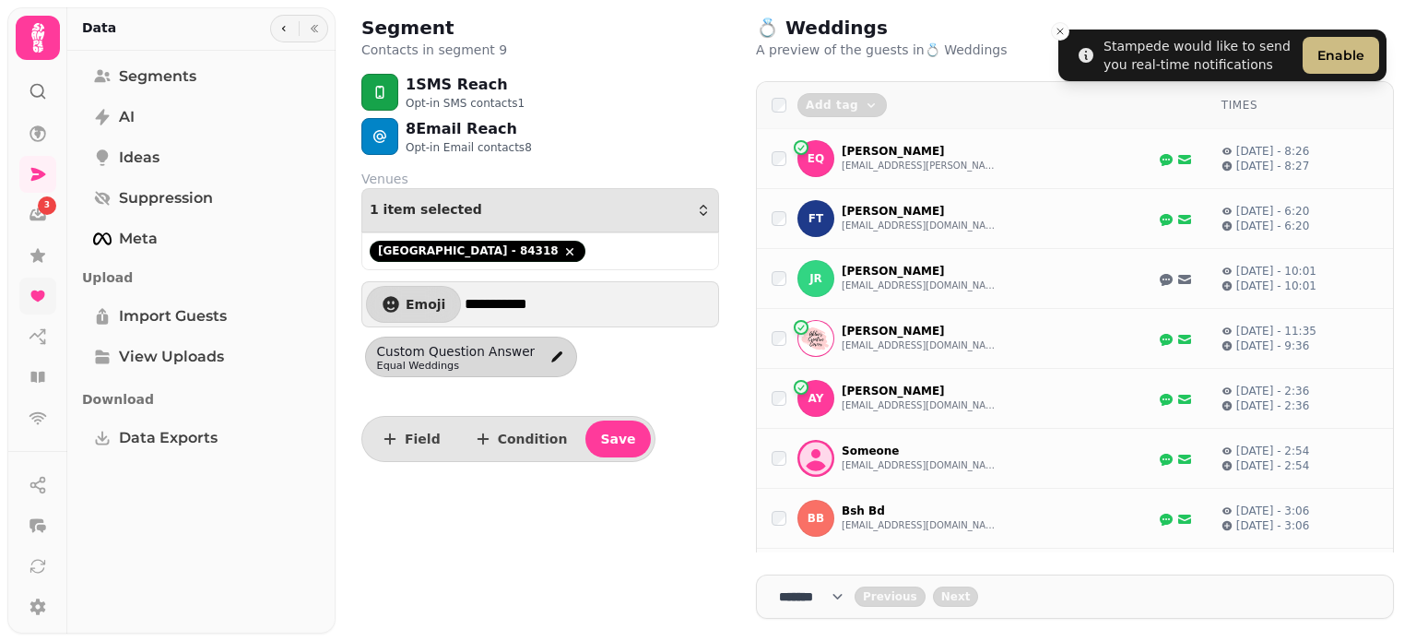
click at [475, 133] on p "8 Email Reach" at bounding box center [469, 129] width 126 height 22
click at [531, 124] on div "8 Email Reach Opt-in Email contacts 8" at bounding box center [540, 136] width 387 height 37
click at [126, 73] on span "Segments" at bounding box center [157, 76] width 77 height 22
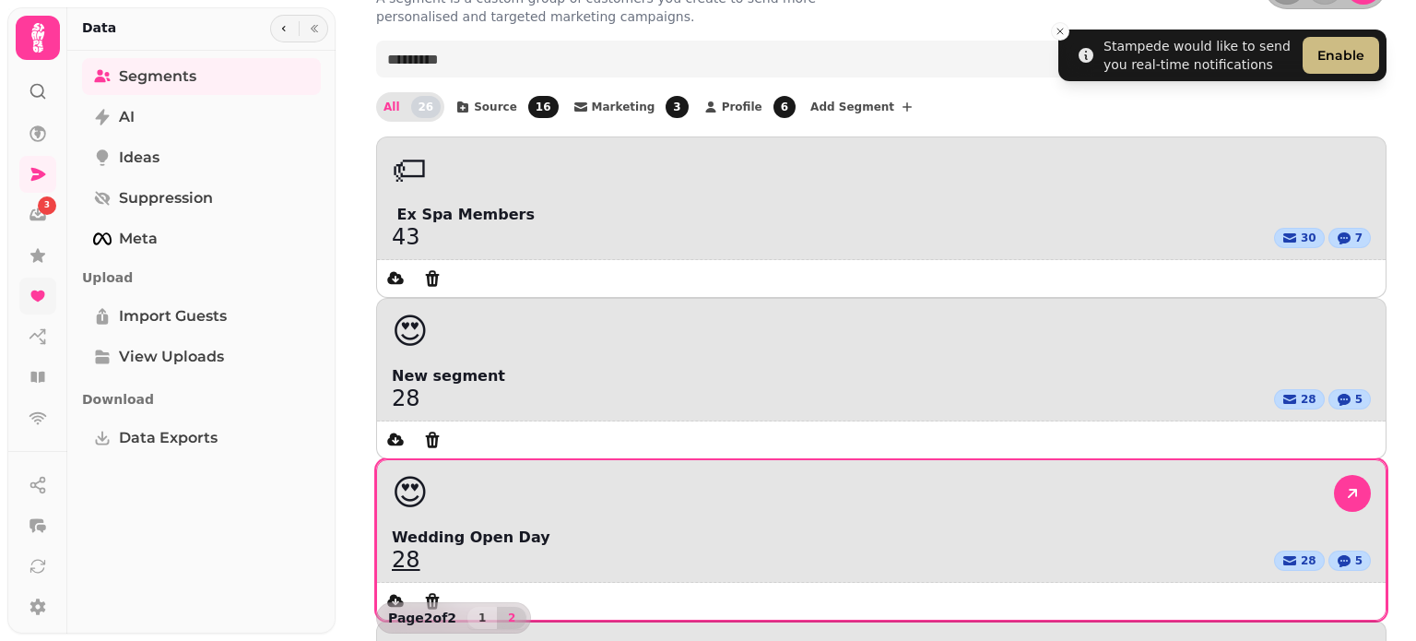
scroll to position [104, 0]
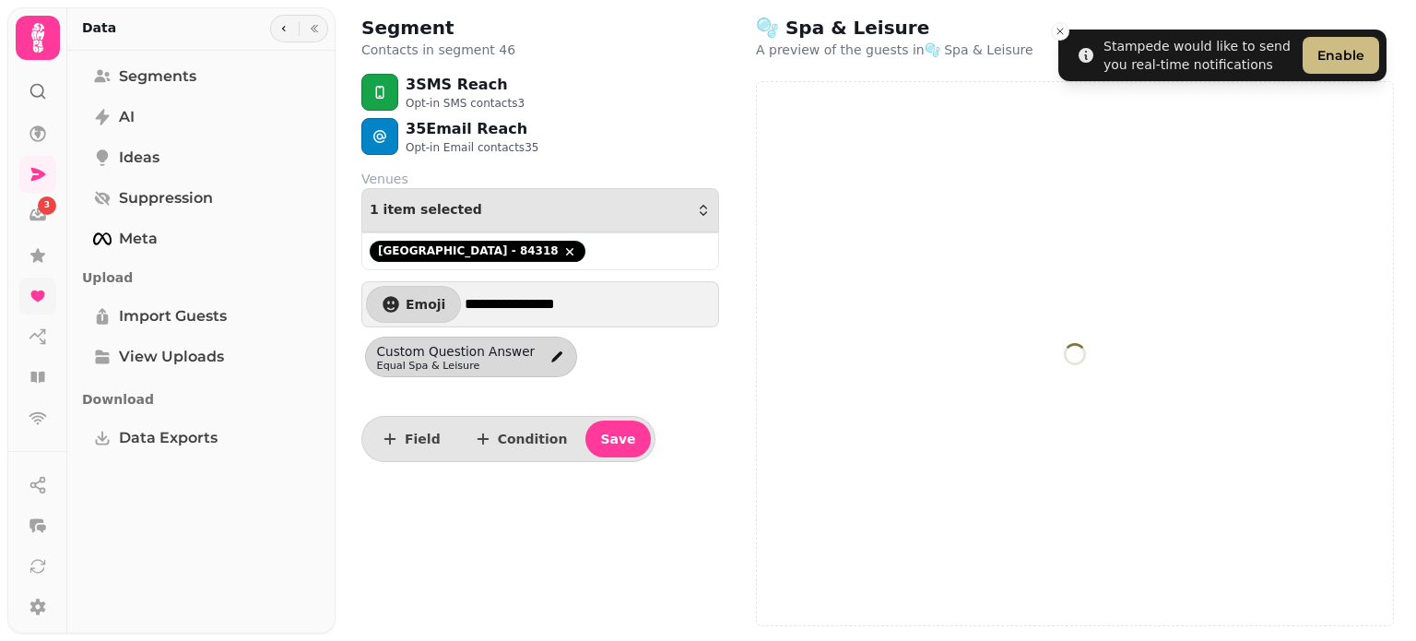
select select "**"
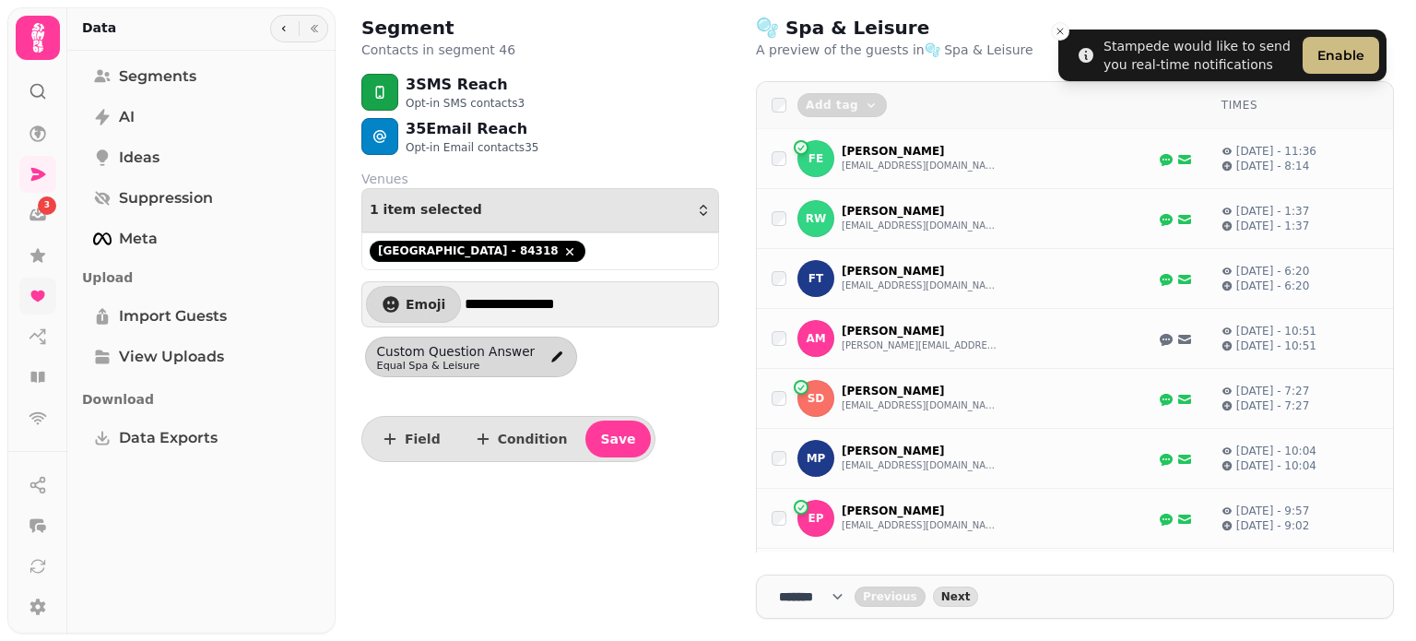
click at [33, 99] on icon at bounding box center [38, 91] width 18 height 18
